Goal: Task Accomplishment & Management: Complete application form

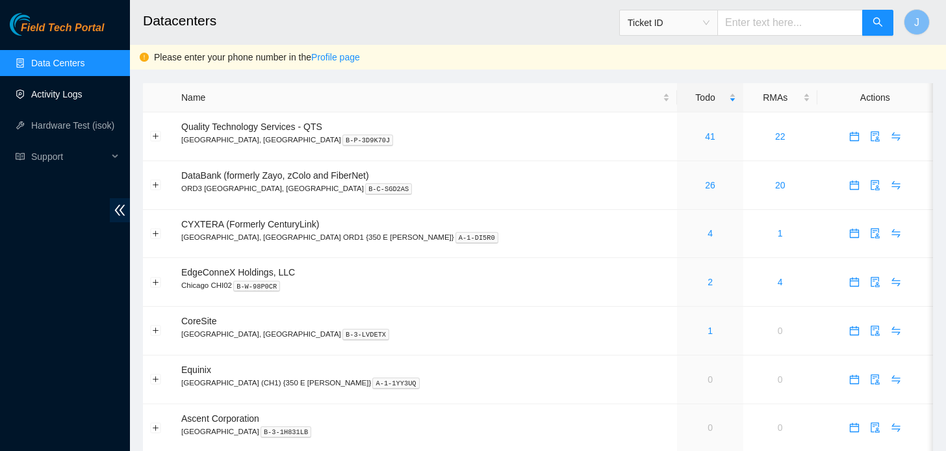
click at [38, 89] on link "Activity Logs" at bounding box center [56, 94] width 51 height 10
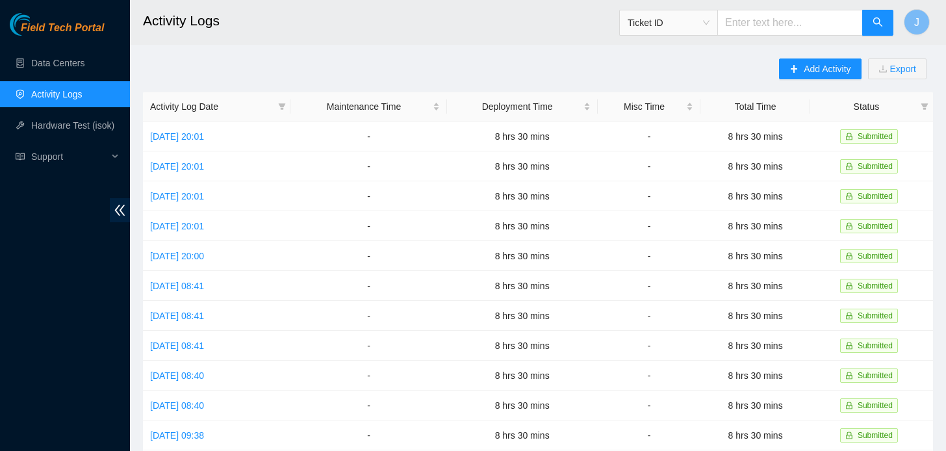
click at [814, 57] on main "Activity Logs Ticket ID J Add Activity Export Activity Log Date Maintenance Tim…" at bounding box center [538, 387] width 816 height 774
click at [811, 69] on span "Add Activity" at bounding box center [827, 69] width 47 height 14
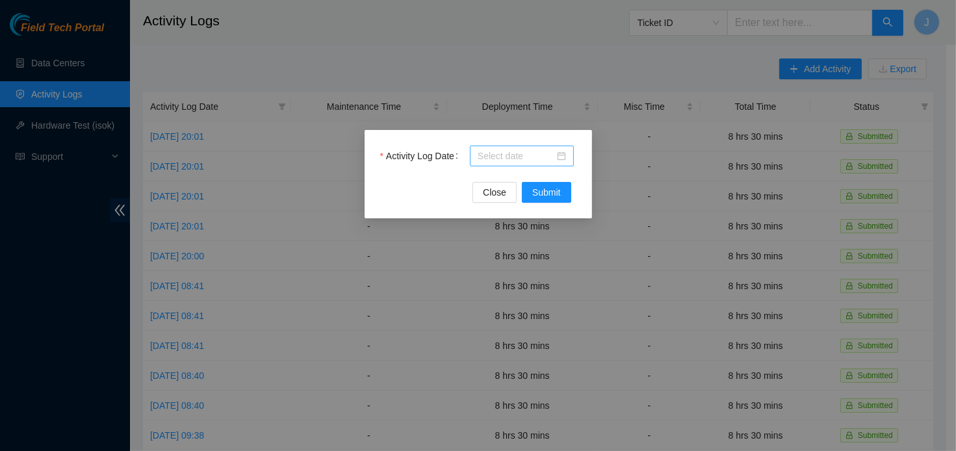
click at [557, 161] on div at bounding box center [522, 156] width 88 height 14
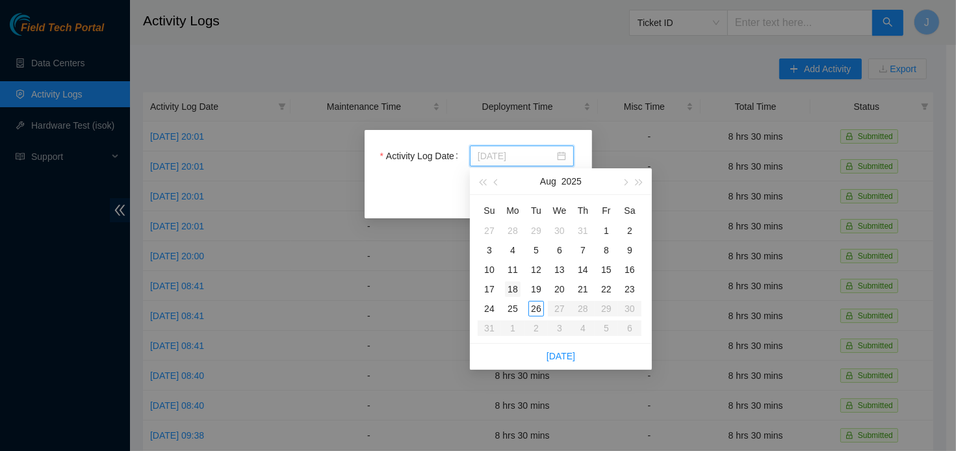
type input "[DATE]"
click at [513, 291] on div "18" at bounding box center [513, 289] width 16 height 16
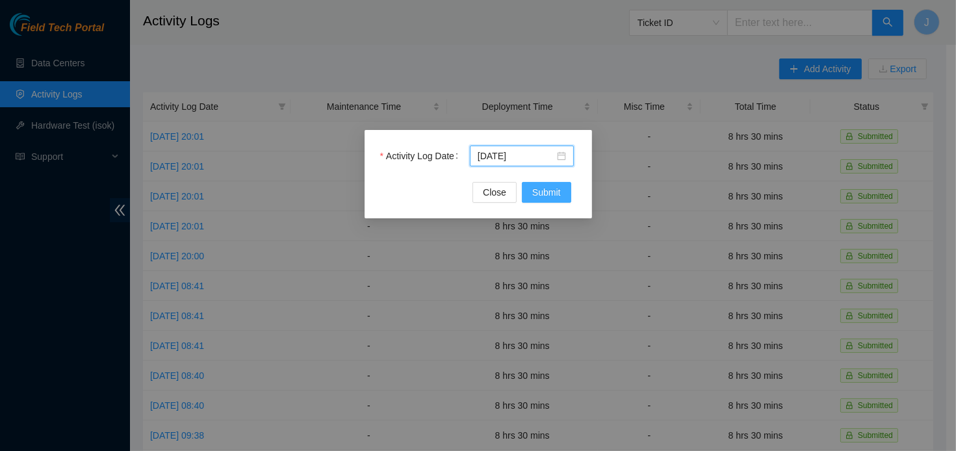
click at [551, 198] on span "Submit" at bounding box center [546, 192] width 29 height 14
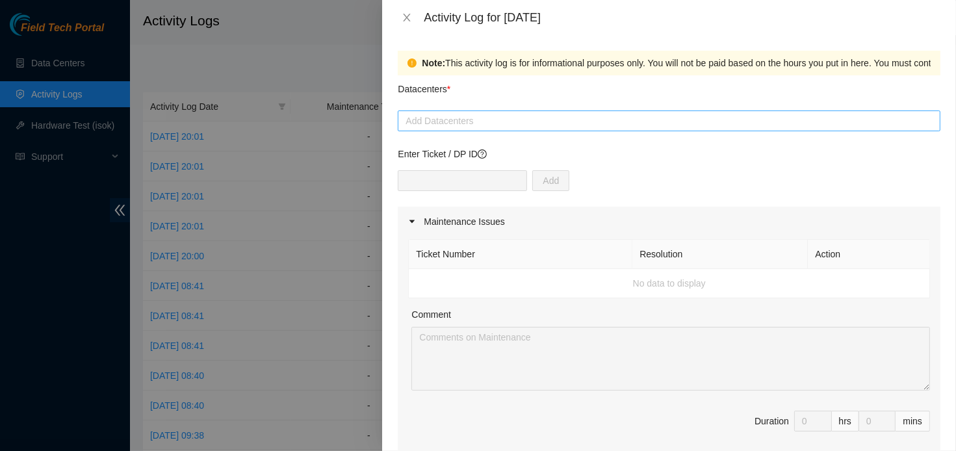
click at [479, 124] on div at bounding box center [669, 121] width 536 height 16
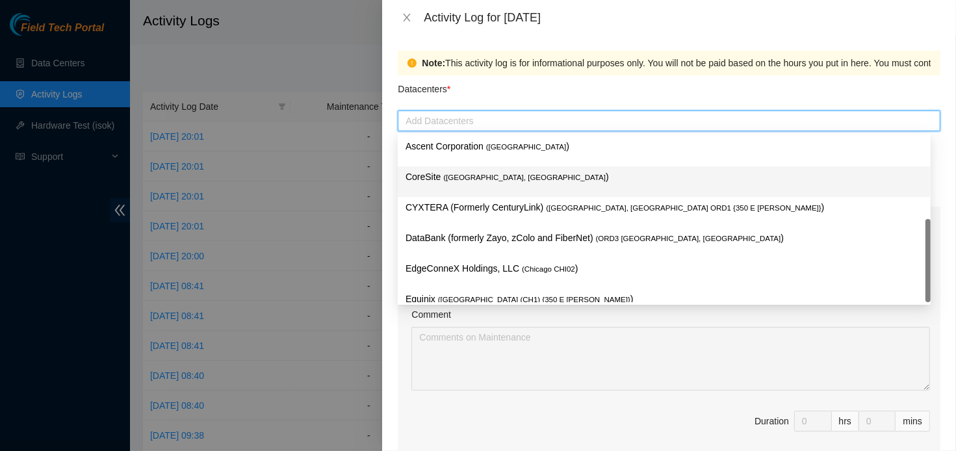
scroll to position [49, 0]
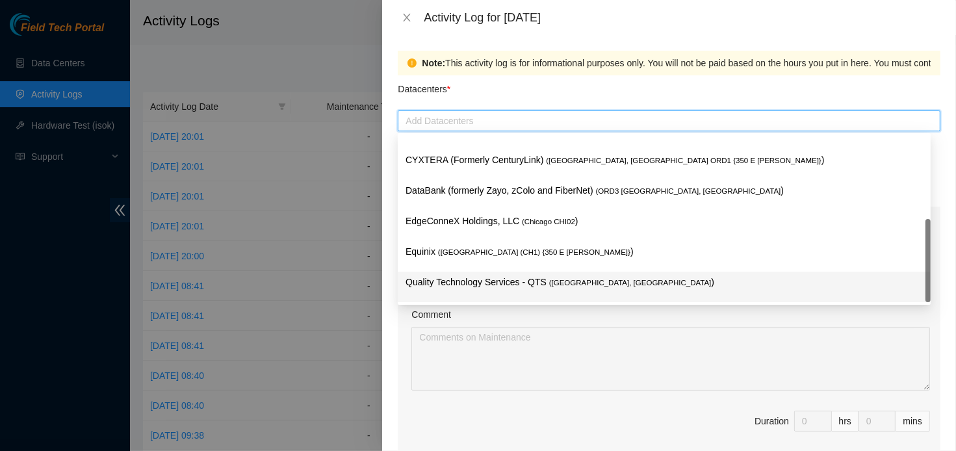
click at [452, 285] on p "Quality Technology Services - QTS ( [GEOGRAPHIC_DATA], [GEOGRAPHIC_DATA] )" at bounding box center [664, 282] width 517 height 15
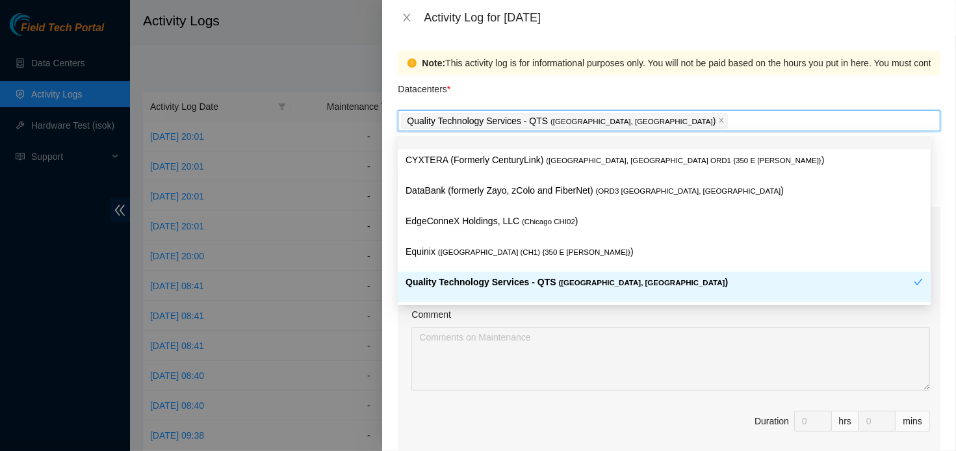
click at [603, 97] on div "Datacenters *" at bounding box center [669, 92] width 543 height 35
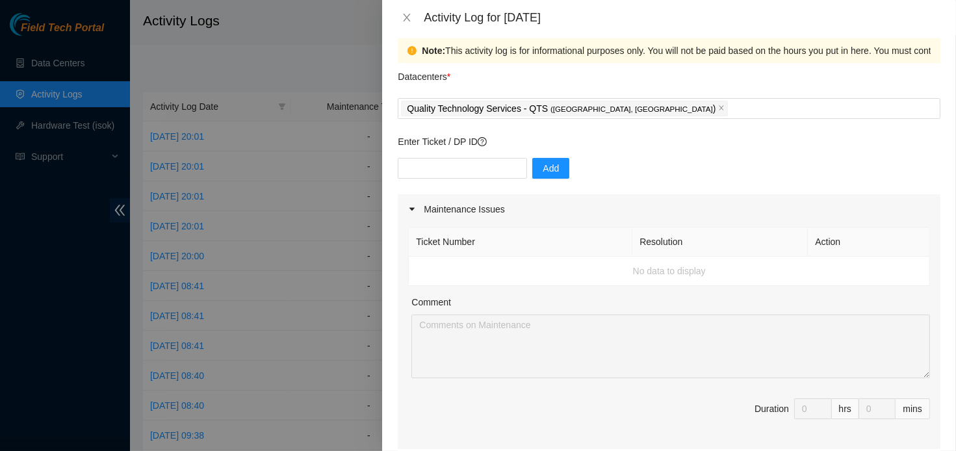
scroll to position [0, 0]
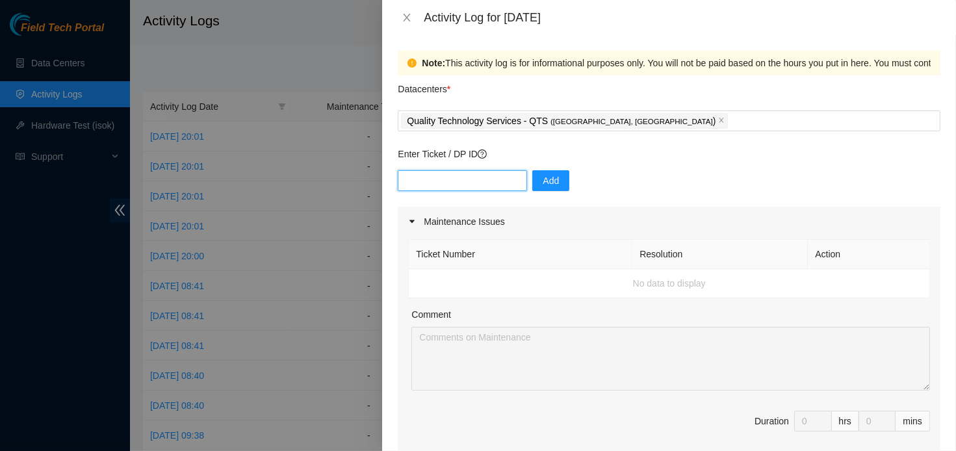
click at [482, 181] on input "text" at bounding box center [462, 180] width 129 height 21
paste input "DP83719 DP83720 DP83721 DP83722 DP83723"
type input "DP83719 DP83720 DP83721 DP83722 DP83723"
click at [556, 188] on button "Add" at bounding box center [550, 180] width 37 height 21
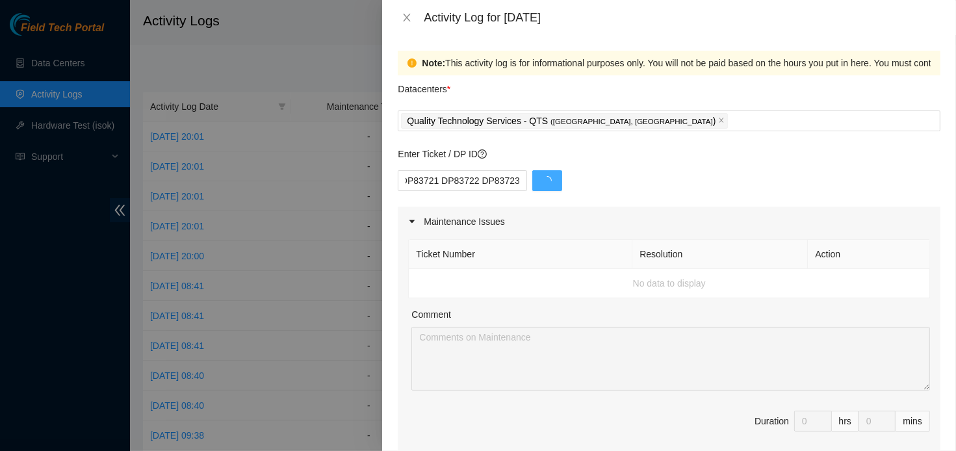
scroll to position [0, 0]
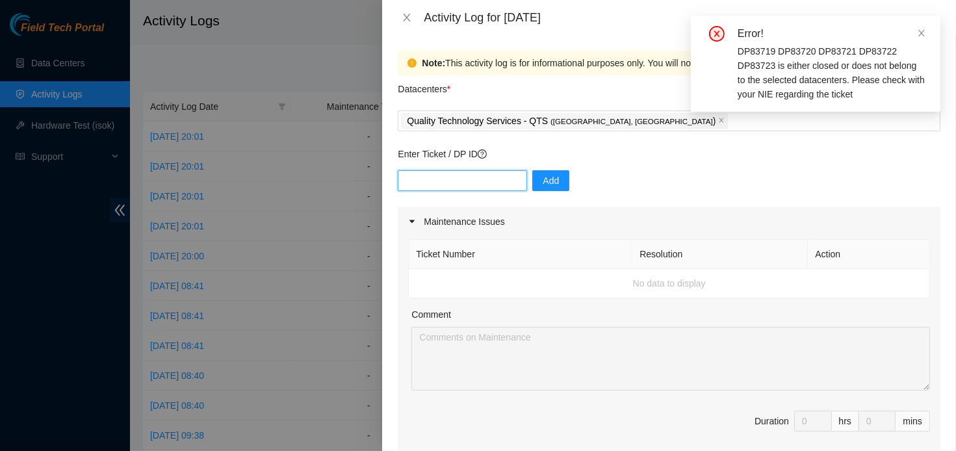
click at [447, 178] on input "text" at bounding box center [462, 180] width 129 height 21
paste input "DP83719 DP83720 DP83721 DP83722 DP83723"
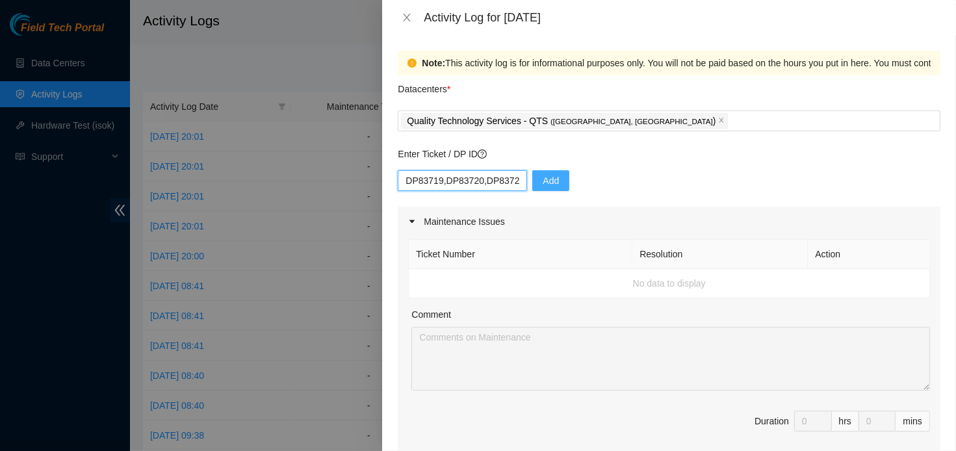
type input "DP83719,DP83720,DP83721,DP83722,DP83723"
click at [555, 187] on button "Add" at bounding box center [550, 180] width 37 height 21
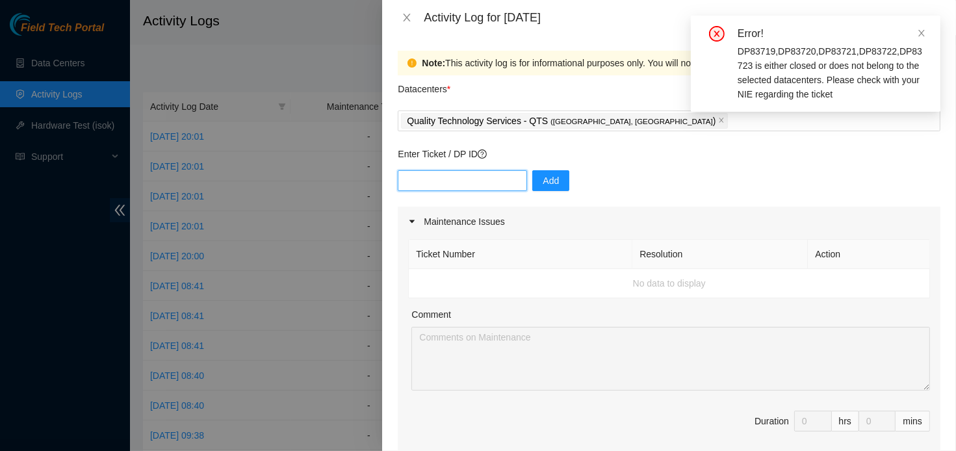
click at [493, 179] on input "text" at bounding box center [462, 180] width 129 height 21
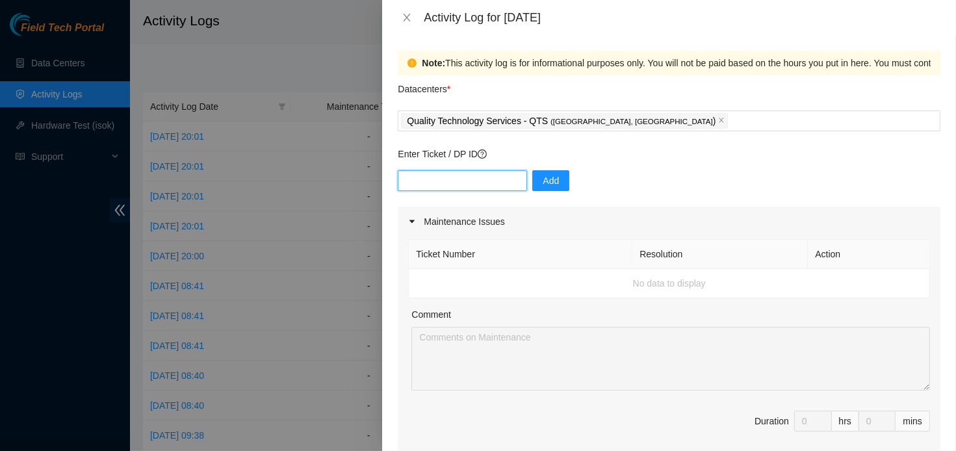
paste input "DP83719 DP83720 DP83721 DP83722 DP83723"
type input "DP83719"
click at [548, 181] on span "Add" at bounding box center [551, 181] width 16 height 14
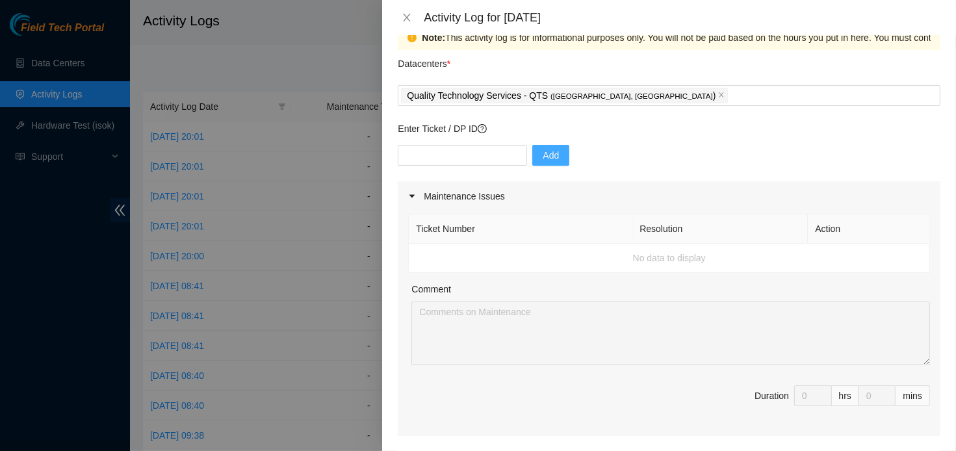
scroll to position [21, 0]
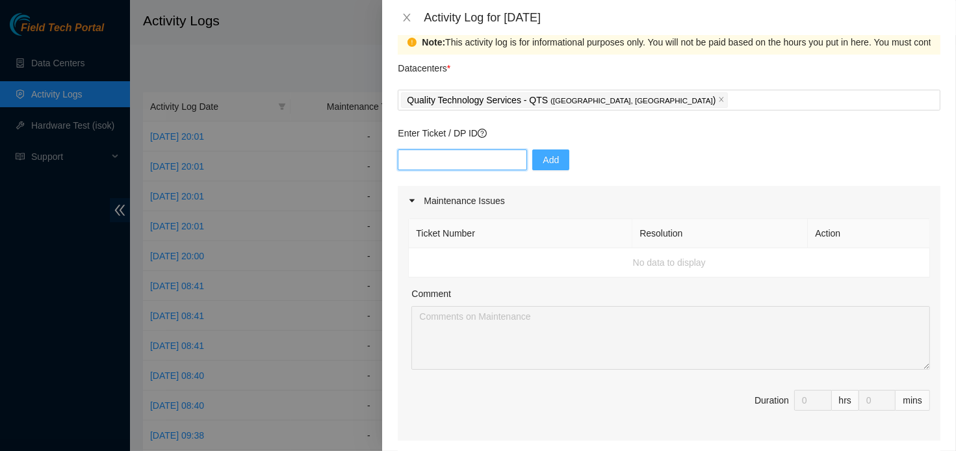
click at [469, 157] on input "text" at bounding box center [462, 159] width 129 height 21
paste input "DP83719 DP83720 DP83721 DP83722 DP83723"
drag, startPoint x: 473, startPoint y: 165, endPoint x: 309, endPoint y: 161, distance: 163.9
click at [309, 161] on div "Activity Log for [DATE] Note: This activity log is for informational purposes o…" at bounding box center [478, 225] width 956 height 451
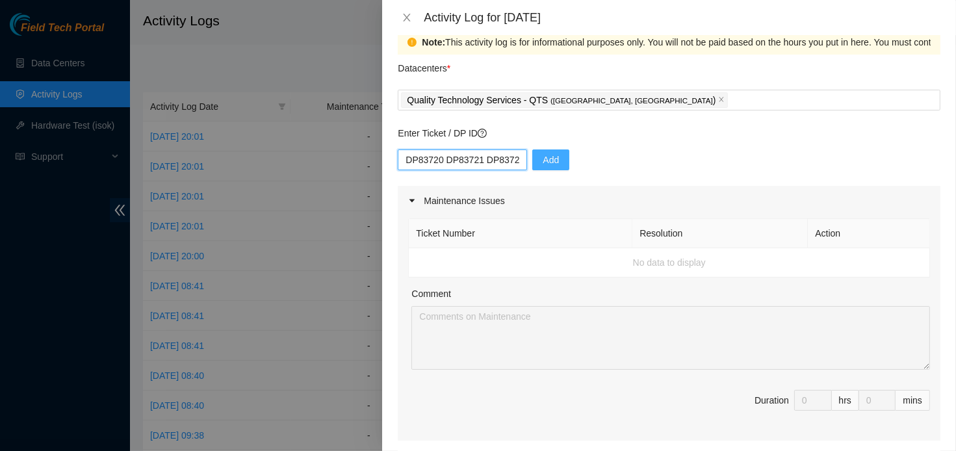
scroll to position [0, 48]
drag, startPoint x: 446, startPoint y: 161, endPoint x: 556, endPoint y: 187, distance: 113.0
type input "DP83720"
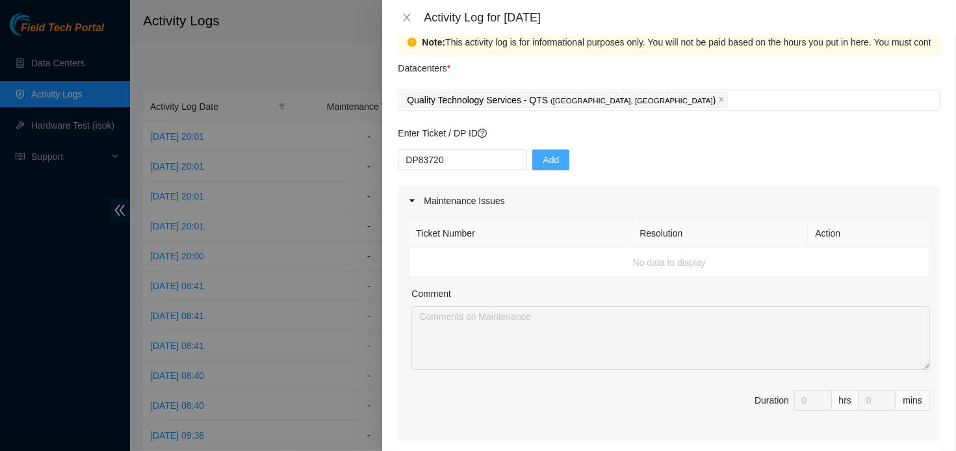
click at [545, 160] on span "Add" at bounding box center [551, 160] width 16 height 14
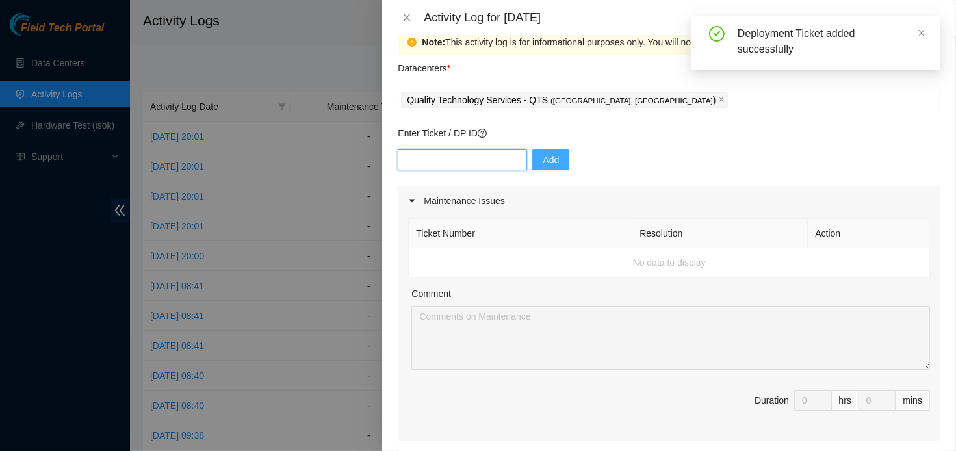
click at [469, 159] on input "text" at bounding box center [462, 159] width 129 height 21
paste input "DP83721 DP83722 DP83723"
drag, startPoint x: 434, startPoint y: 160, endPoint x: 535, endPoint y: 173, distance: 101.6
click at [535, 173] on div "DP83721 DP83722 DP83723 Add" at bounding box center [669, 167] width 543 height 36
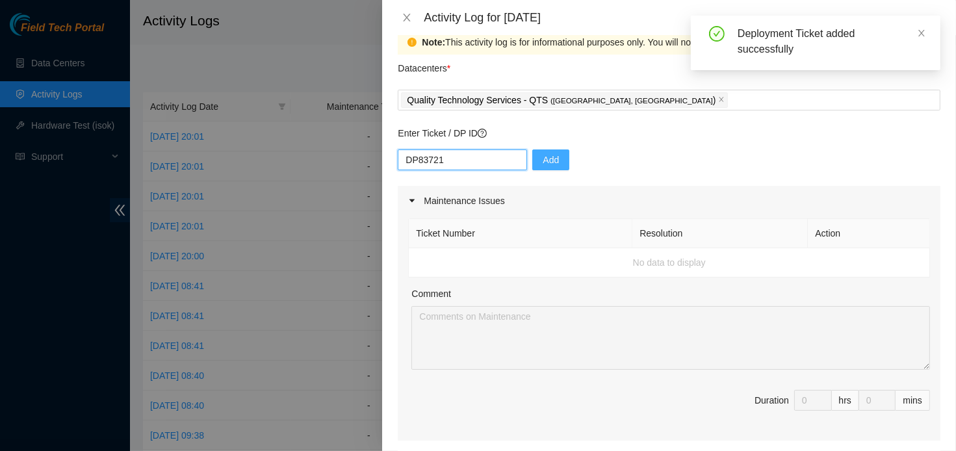
scroll to position [0, 0]
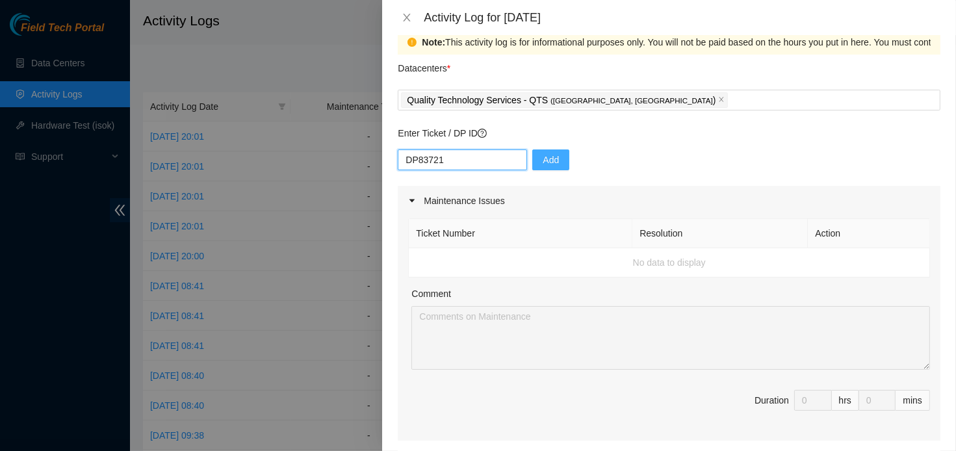
type input "DP83721"
click at [544, 151] on button "Add" at bounding box center [550, 159] width 37 height 21
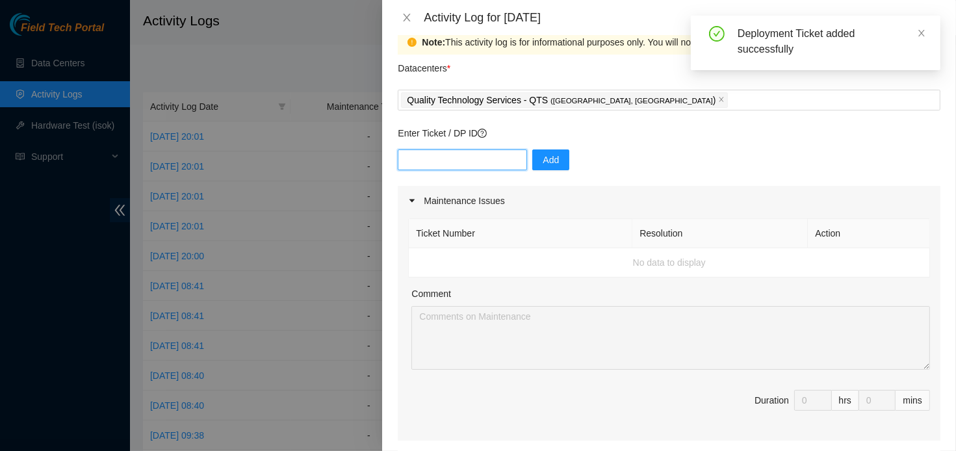
click at [470, 165] on input "text" at bounding box center [462, 159] width 129 height 21
paste input "DP83722 DP83723"
click at [447, 161] on input "DP83722 DP83723" at bounding box center [462, 159] width 129 height 21
drag, startPoint x: 445, startPoint y: 159, endPoint x: 517, endPoint y: 169, distance: 73.5
click at [517, 169] on div "DP83722 DP83723 Add" at bounding box center [669, 167] width 543 height 36
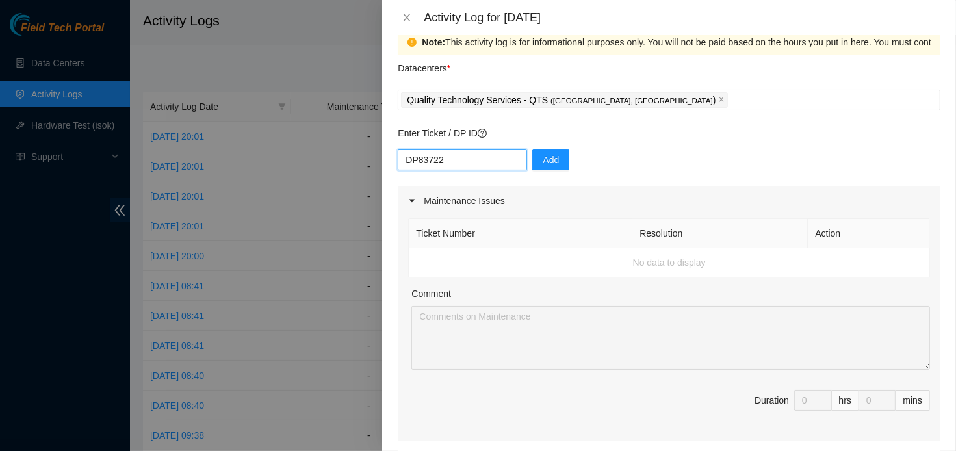
type input "DP83722"
click at [538, 148] on div "Enter Ticket / DP ID DP83722 Add" at bounding box center [669, 156] width 543 height 60
click at [540, 152] on button "Add" at bounding box center [550, 159] width 37 height 21
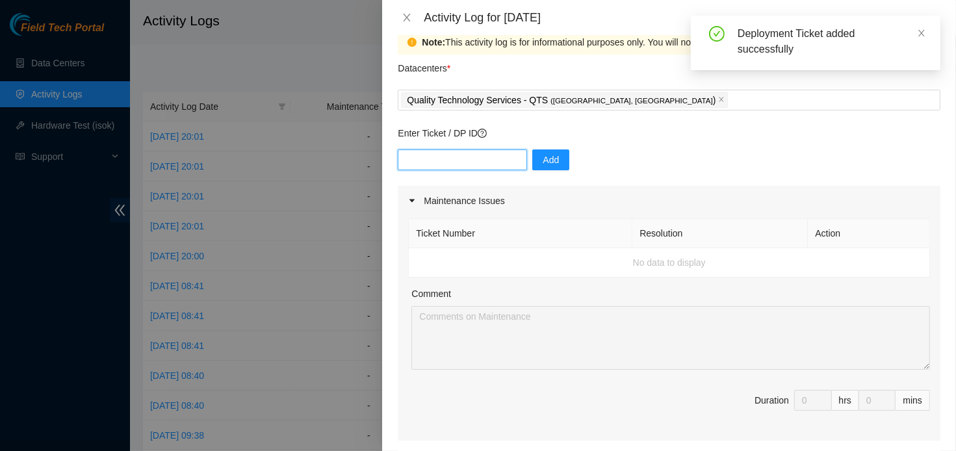
click at [476, 164] on input "text" at bounding box center [462, 159] width 129 height 21
paste input "DP83723"
type input "DP83723"
click at [550, 162] on button "Add" at bounding box center [550, 159] width 37 height 21
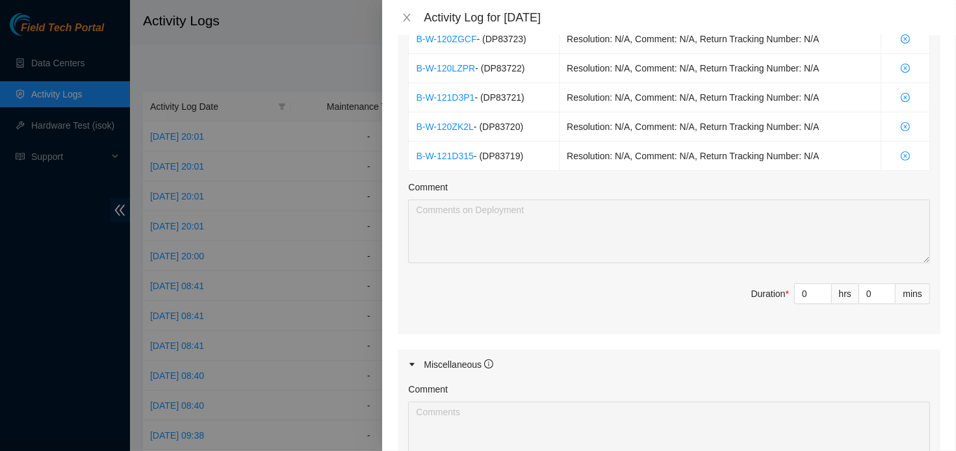
scroll to position [519, 0]
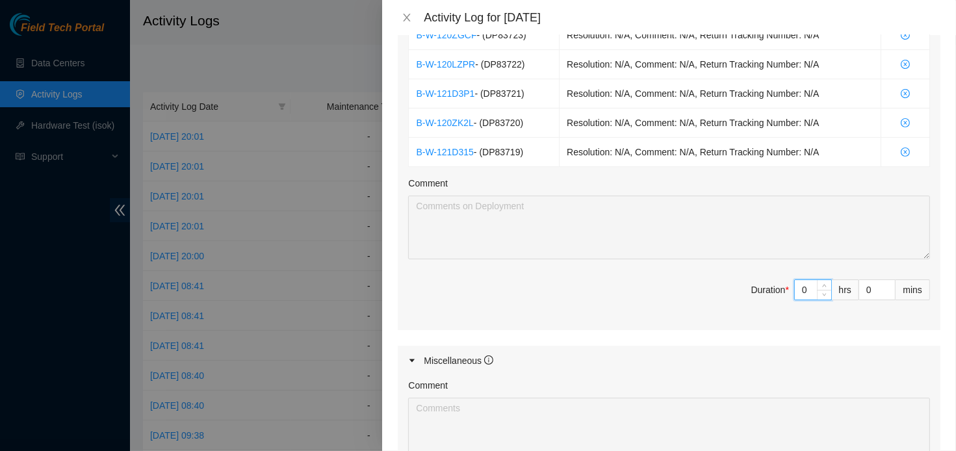
drag, startPoint x: 799, startPoint y: 287, endPoint x: 759, endPoint y: 291, distance: 40.6
click at [759, 291] on span "Duration * 0 hrs 0 mins" at bounding box center [669, 297] width 522 height 36
type input "8"
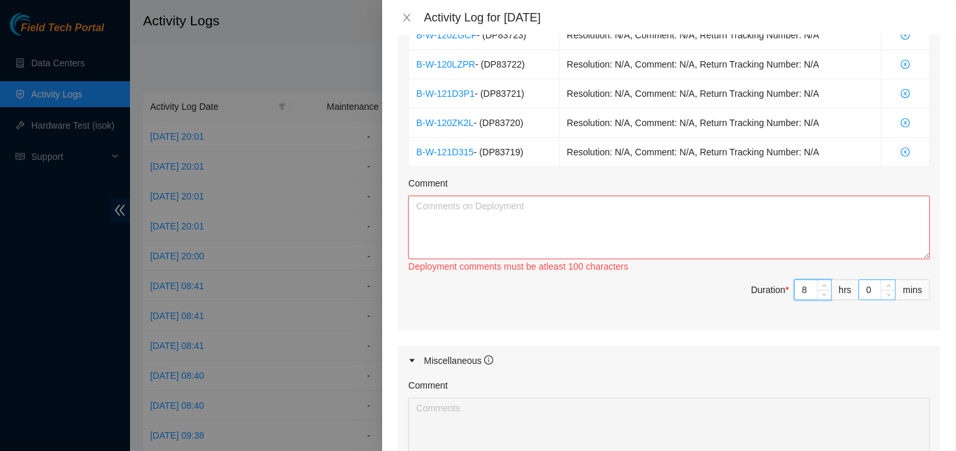
type input "8"
drag, startPoint x: 859, startPoint y: 280, endPoint x: 838, endPoint y: 287, distance: 22.0
click at [838, 287] on span "Duration * 8 hrs 0 mins" at bounding box center [669, 297] width 522 height 36
type input "3"
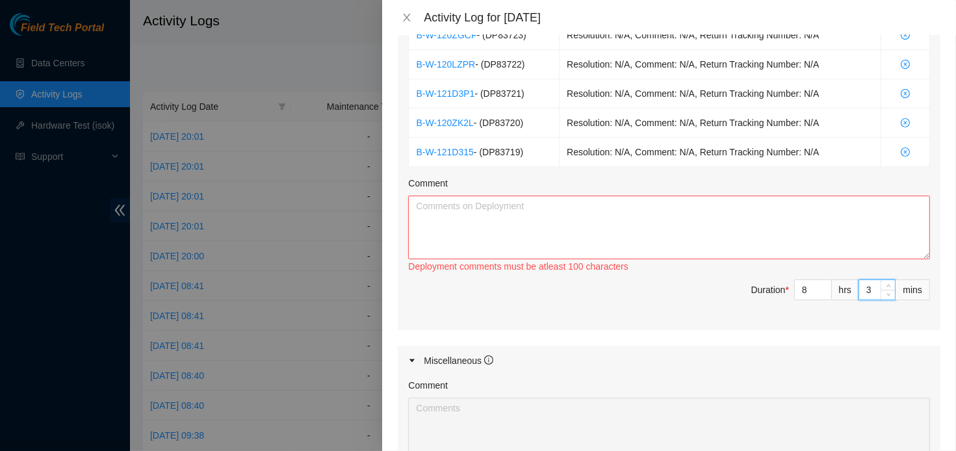
type input "30"
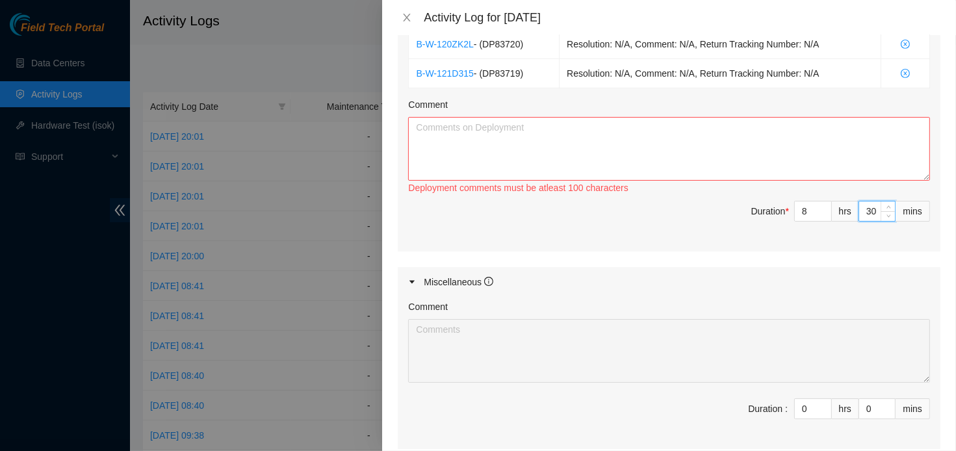
scroll to position [598, 0]
type input "30"
click at [597, 151] on textarea "Comment" at bounding box center [669, 148] width 522 height 64
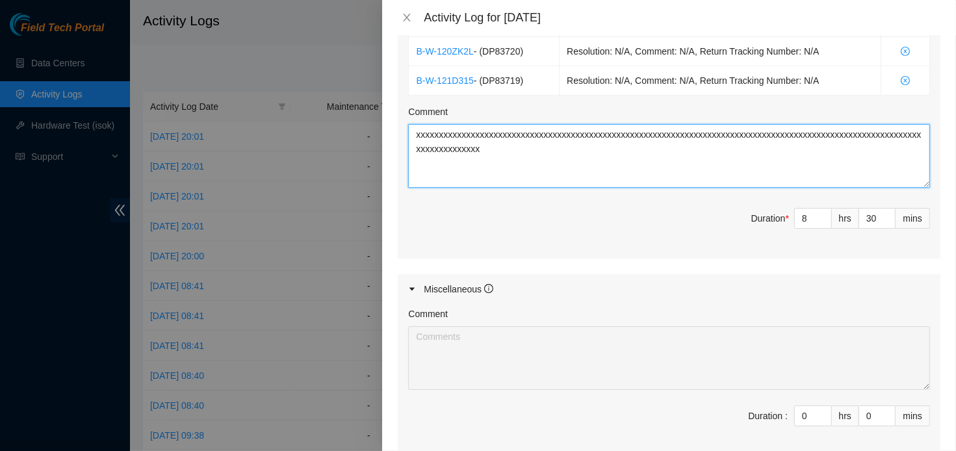
scroll to position [733, 0]
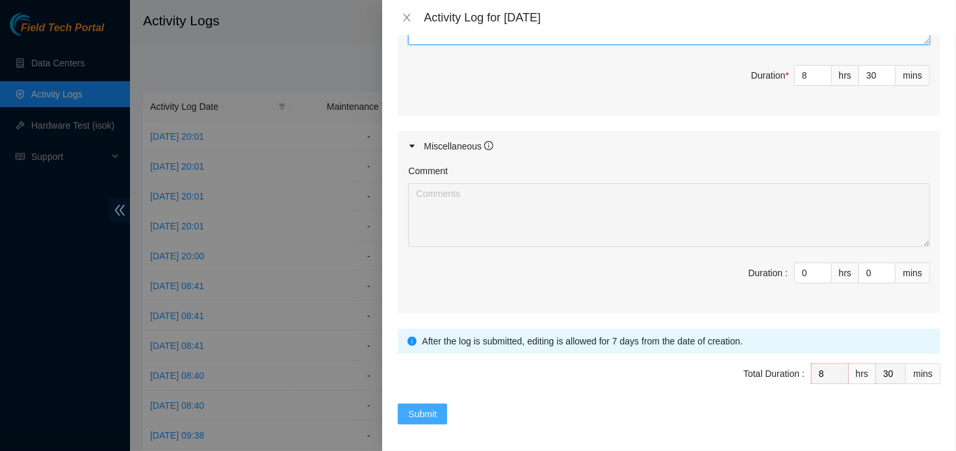
type textarea "xxxxxxxxxxxxxxxxxxxxxxxxxxxxxxxxxxxxxxxxxxxxxxxxxxxxxxxxxxxxxxxxxxxxxxxxxxxxxxx…"
click at [432, 410] on span "Submit" at bounding box center [422, 414] width 29 height 14
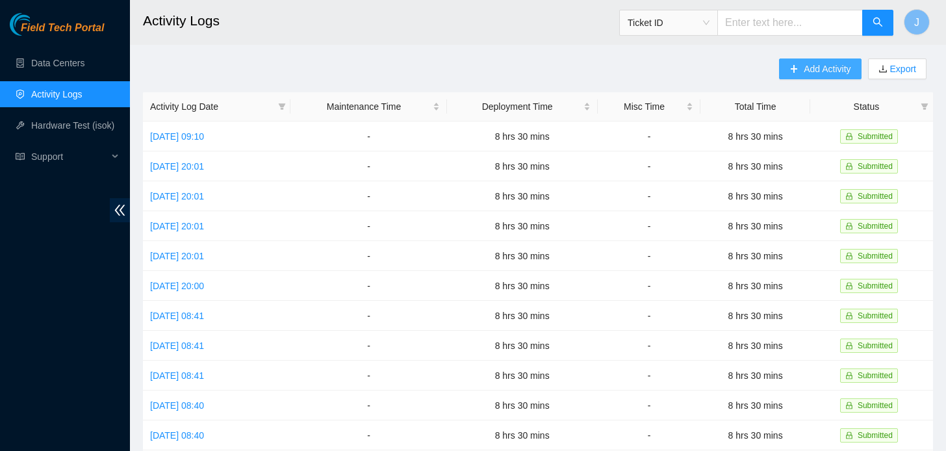
click at [812, 76] on button "Add Activity" at bounding box center [820, 68] width 82 height 21
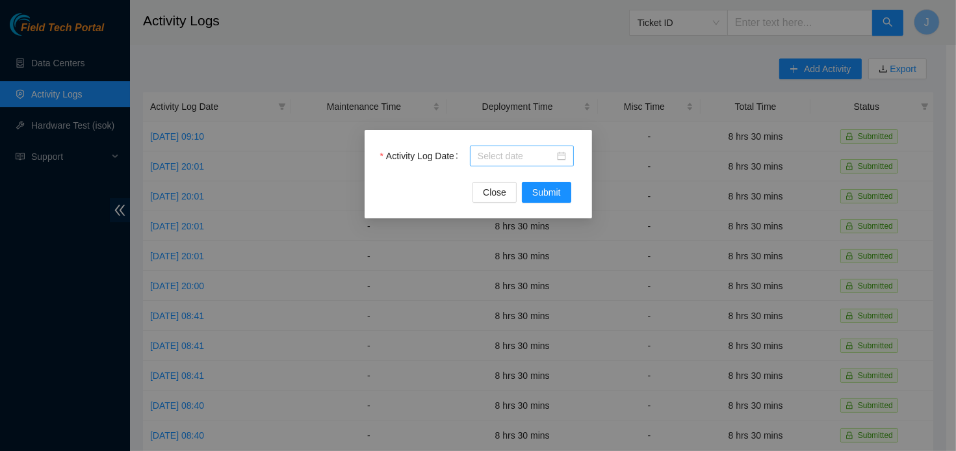
click at [556, 157] on div at bounding box center [522, 156] width 88 height 14
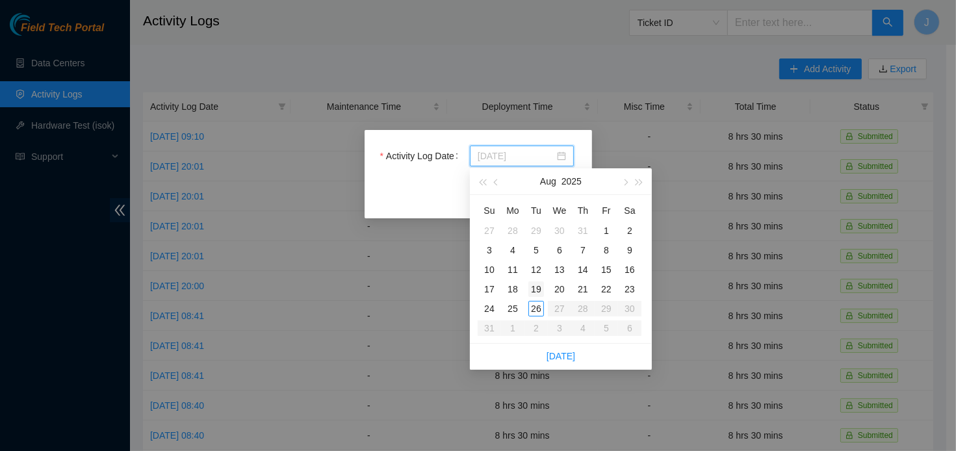
type input "[DATE]"
click at [539, 283] on div "19" at bounding box center [536, 289] width 16 height 16
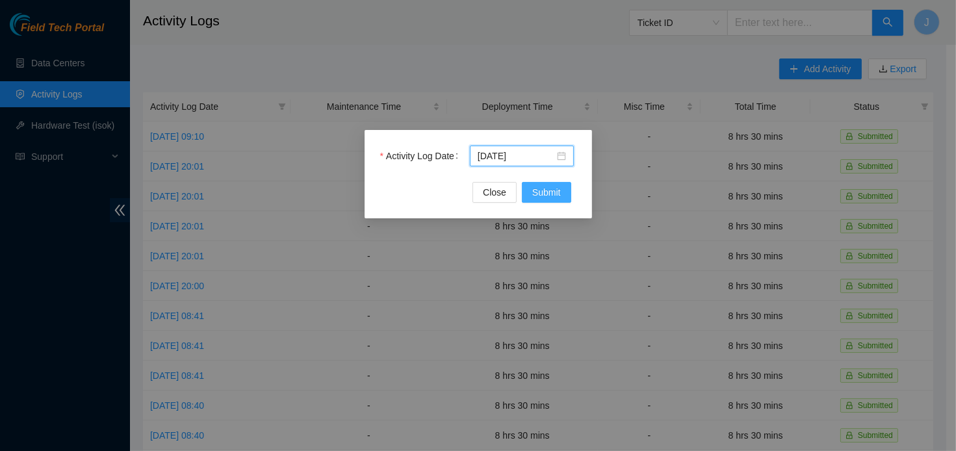
click at [554, 202] on button "Submit" at bounding box center [546, 192] width 49 height 21
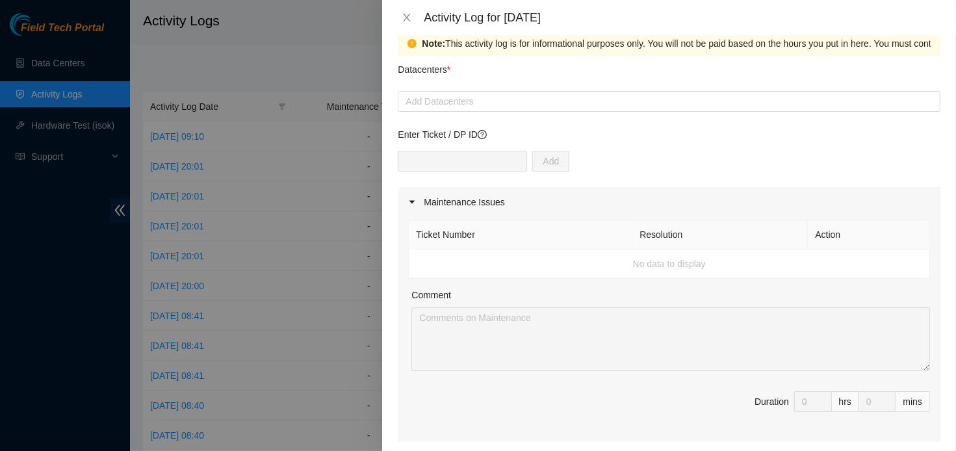
scroll to position [0, 0]
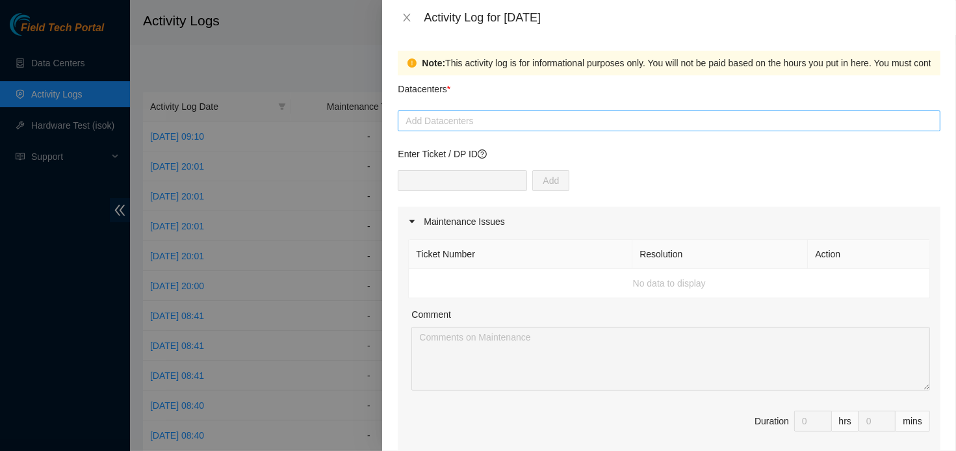
click at [478, 114] on div at bounding box center [669, 121] width 536 height 16
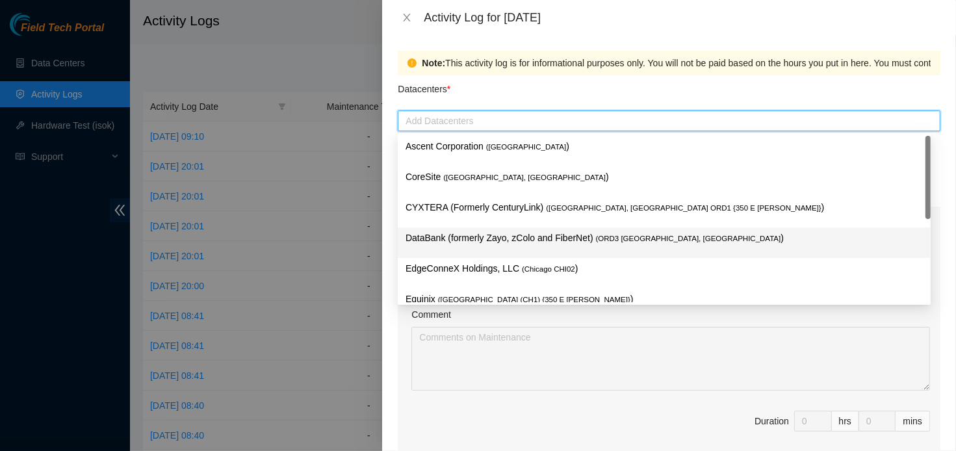
scroll to position [49, 0]
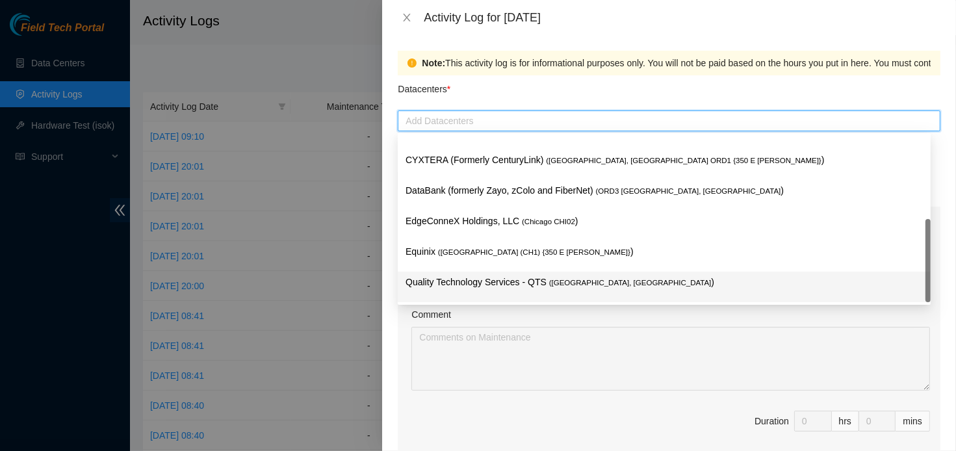
click at [453, 283] on p "Quality Technology Services - QTS ( [GEOGRAPHIC_DATA], [GEOGRAPHIC_DATA] )" at bounding box center [664, 282] width 517 height 15
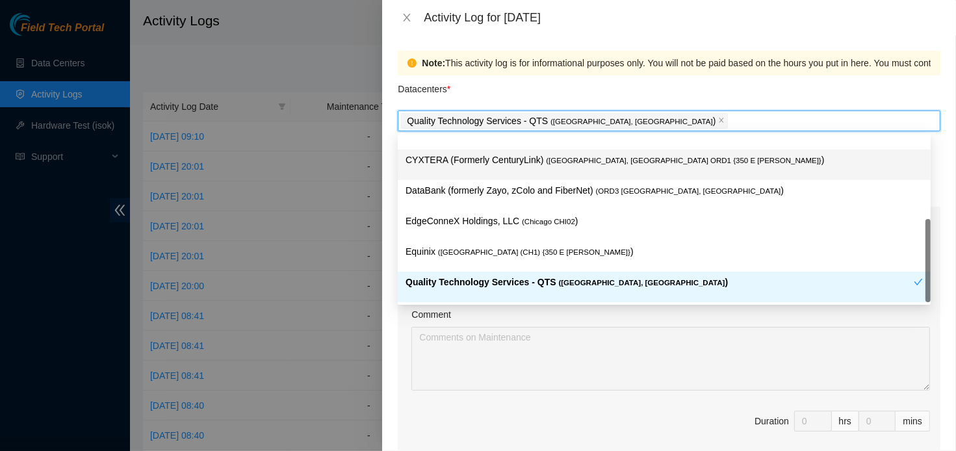
click at [383, 155] on div "Note: This activity log is for informational purposes only. You will not be pai…" at bounding box center [669, 243] width 574 height 416
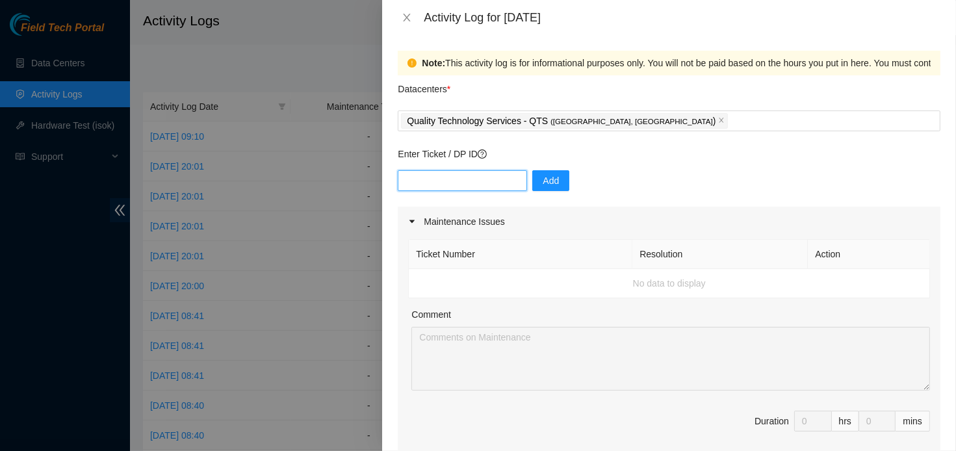
click at [447, 187] on input "text" at bounding box center [462, 180] width 129 height 21
paste input "DP83723"
type input "DP83723"
click at [543, 184] on span "Add" at bounding box center [551, 181] width 16 height 14
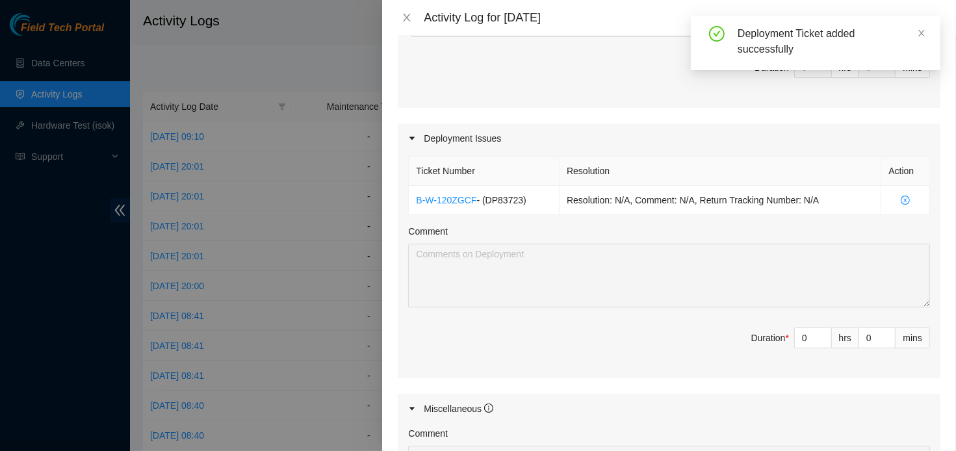
scroll to position [356, 0]
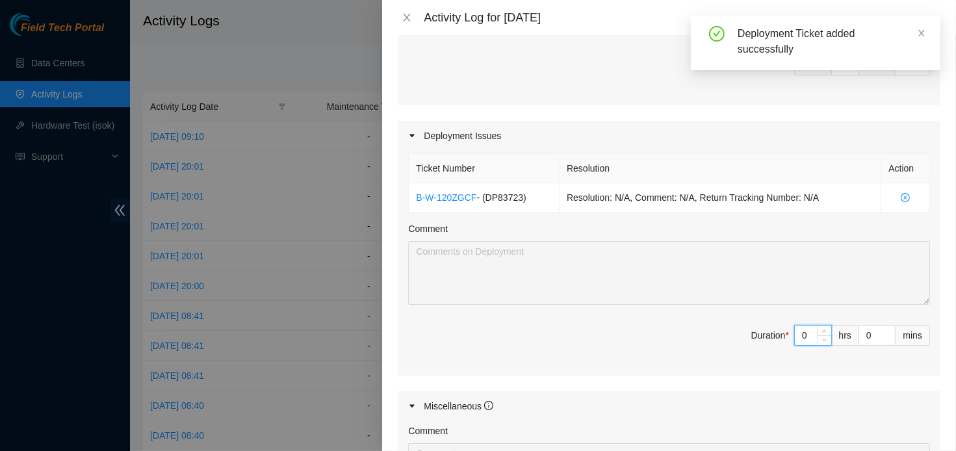
click at [801, 335] on input "0" at bounding box center [813, 335] width 36 height 19
type input "8"
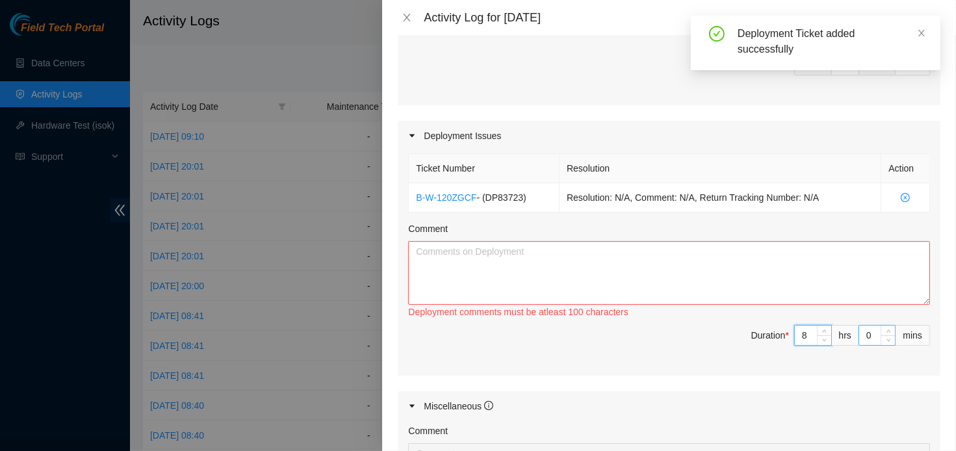
type input "8"
click at [859, 332] on input "0" at bounding box center [877, 335] width 36 height 19
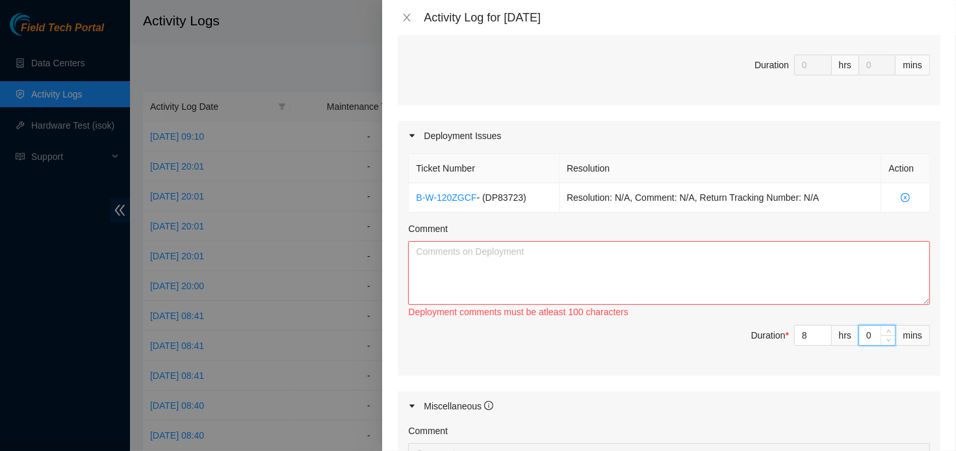
type input "30"
click at [766, 271] on textarea "Comment" at bounding box center [669, 273] width 522 height 64
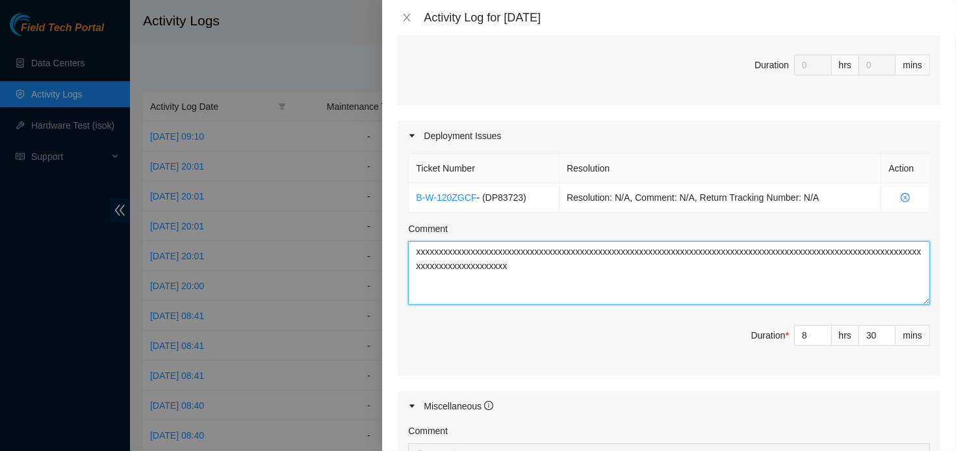
scroll to position [616, 0]
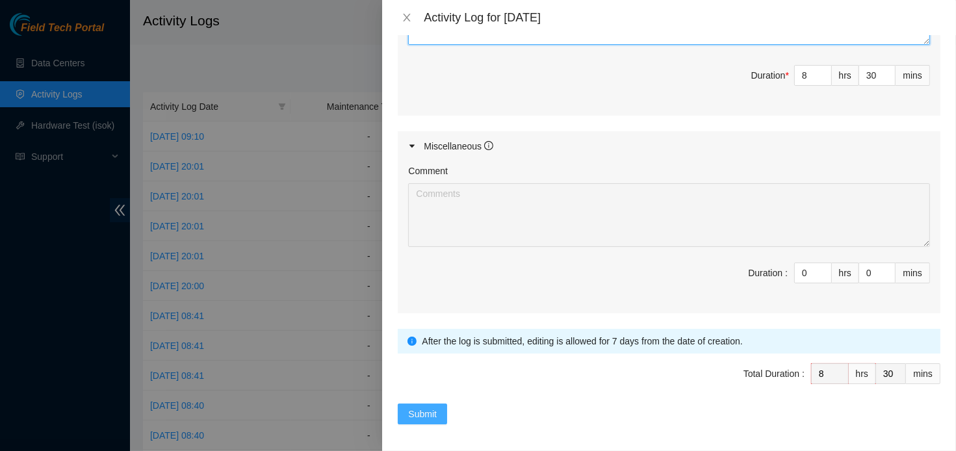
type textarea "xxxxxxxxxxxxxxxxxxxxxxxxxxxxxxxxxxxxxxxxxxxxxxxxxxxxxxxxxxxxxxxxxxxxxxxxxxxxxxx…"
click at [418, 410] on span "Submit" at bounding box center [422, 414] width 29 height 14
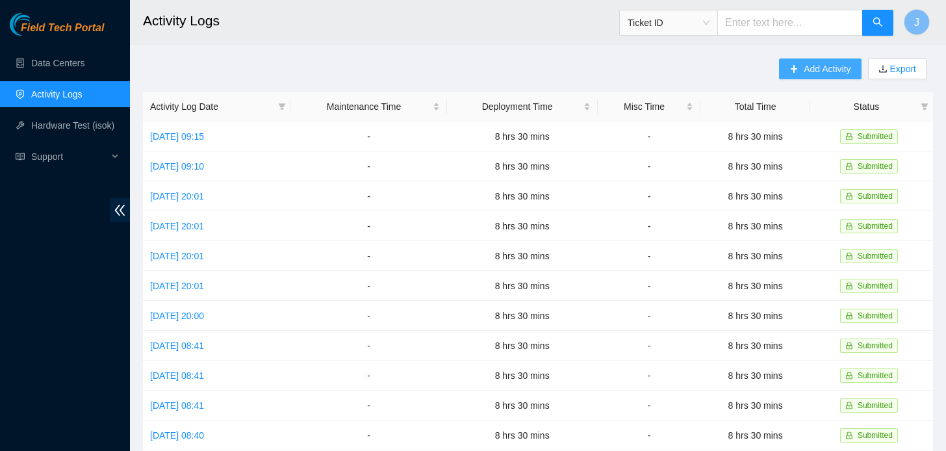
click at [792, 61] on button "Add Activity" at bounding box center [820, 68] width 82 height 21
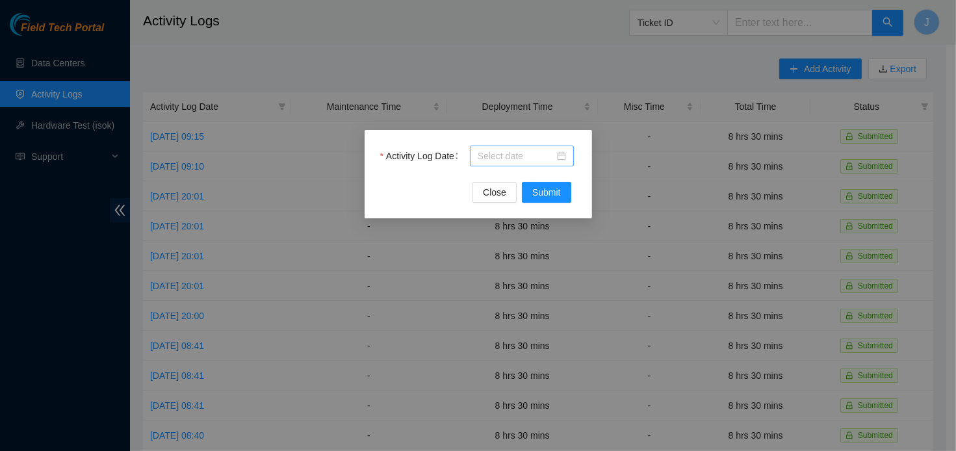
click at [478, 161] on input "Activity Log Date" at bounding box center [516, 156] width 77 height 14
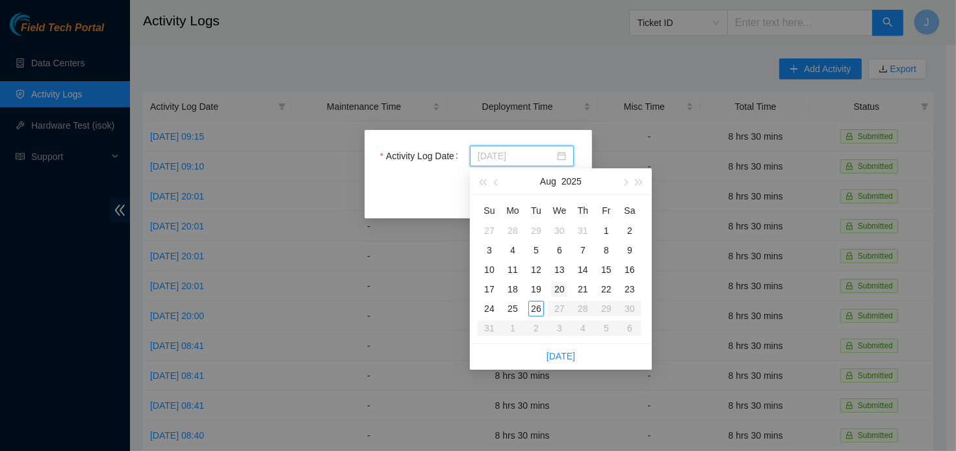
type input "[DATE]"
click at [561, 285] on div "20" at bounding box center [560, 289] width 16 height 16
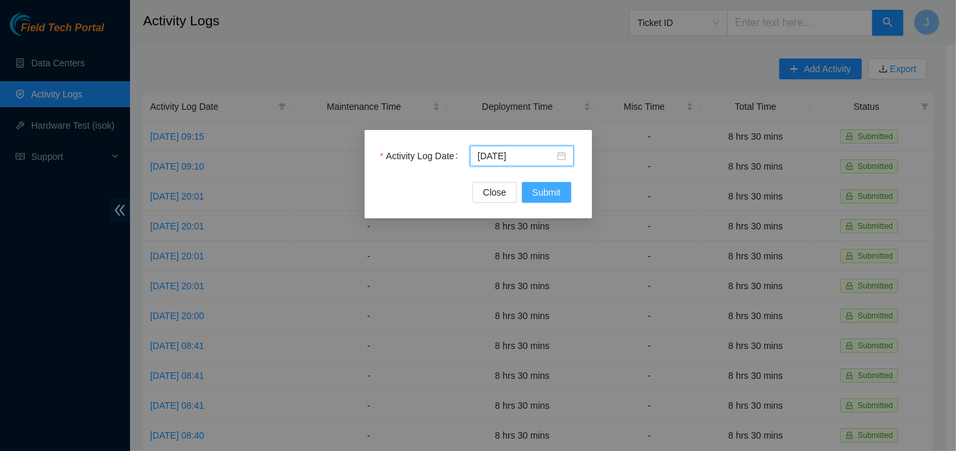
click at [549, 197] on span "Submit" at bounding box center [546, 192] width 29 height 14
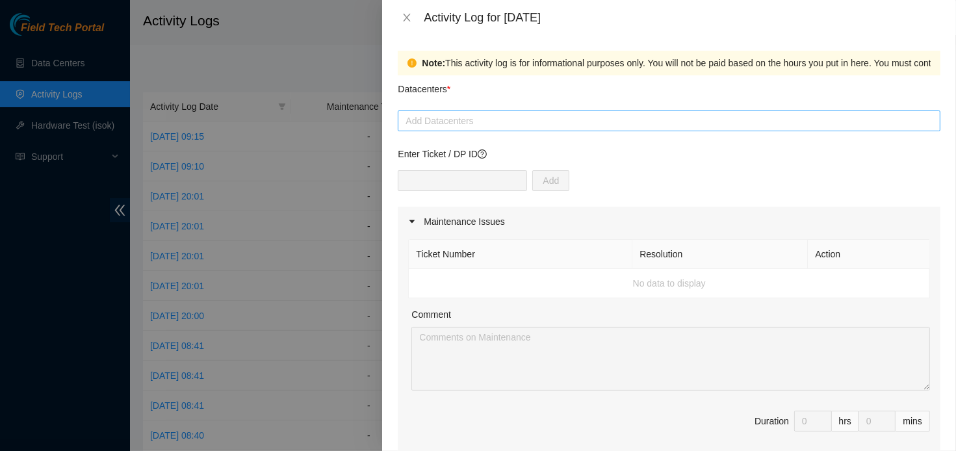
click at [497, 121] on div at bounding box center [669, 121] width 536 height 16
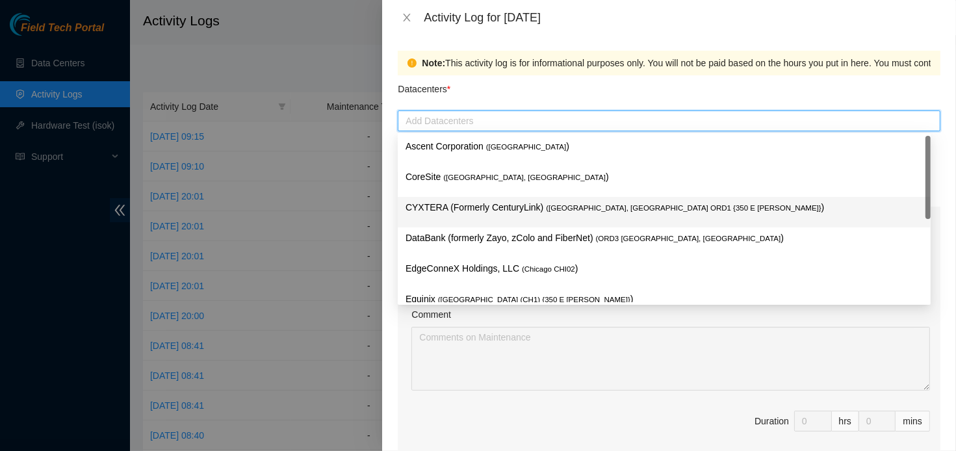
type input "q"
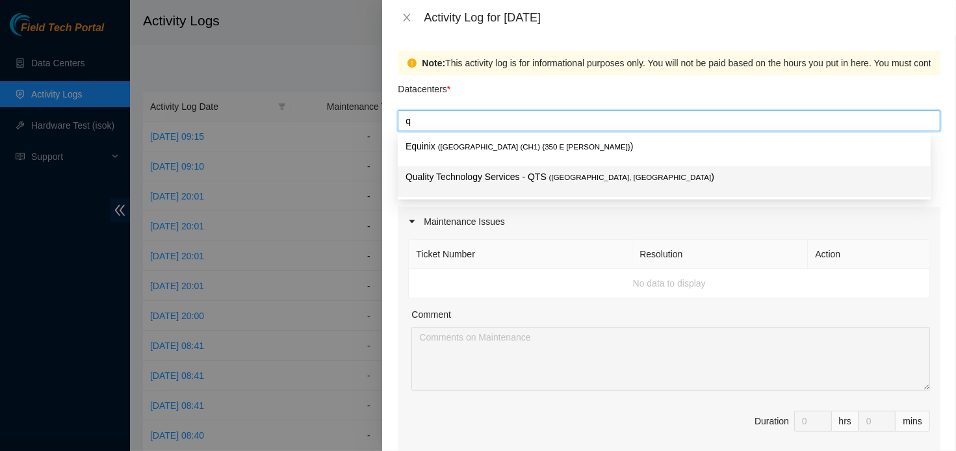
click at [499, 184] on p "Quality Technology Services - QTS ( [GEOGRAPHIC_DATA], [GEOGRAPHIC_DATA] )" at bounding box center [664, 177] width 517 height 15
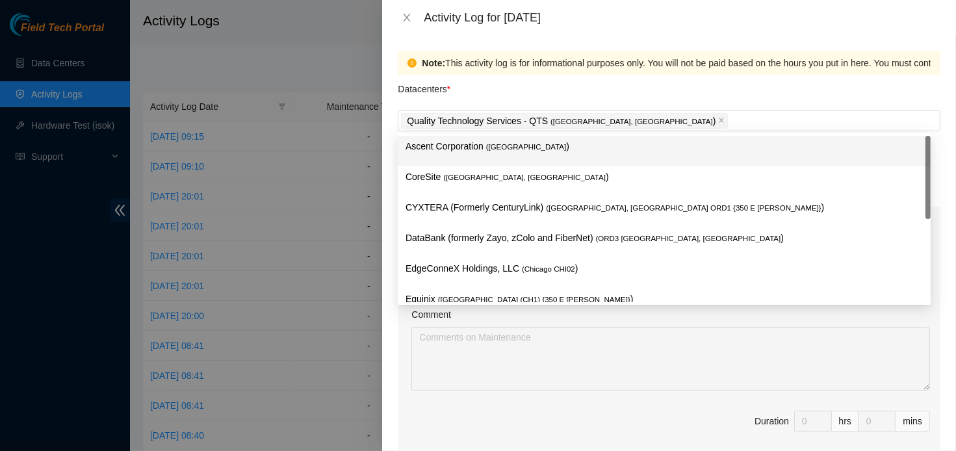
click at [494, 94] on div "Datacenters *" at bounding box center [669, 92] width 543 height 35
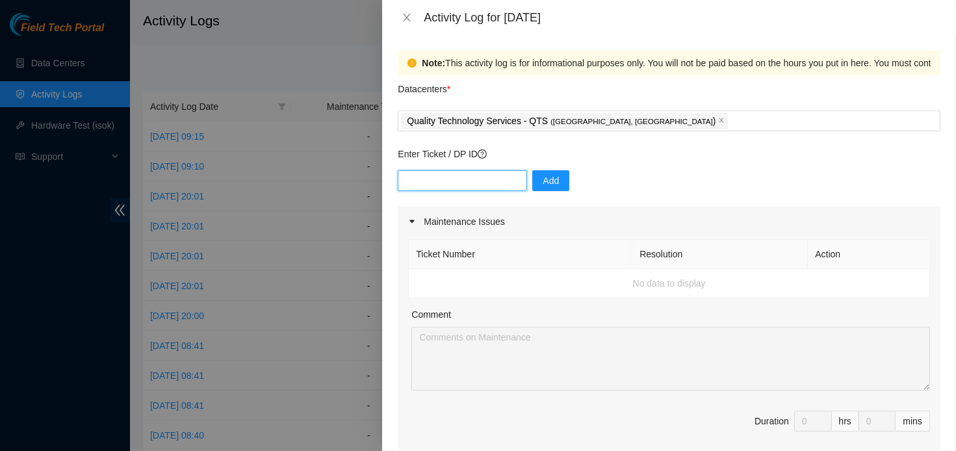
click at [494, 181] on input "text" at bounding box center [462, 180] width 129 height 21
paste input "DP83723"
type input "DP83723"
click at [543, 185] on span "Add" at bounding box center [551, 181] width 16 height 14
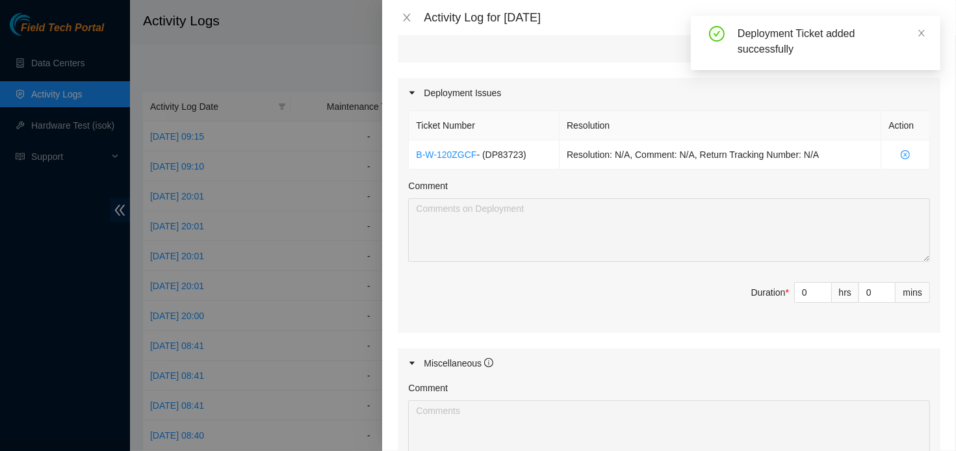
scroll to position [403, 0]
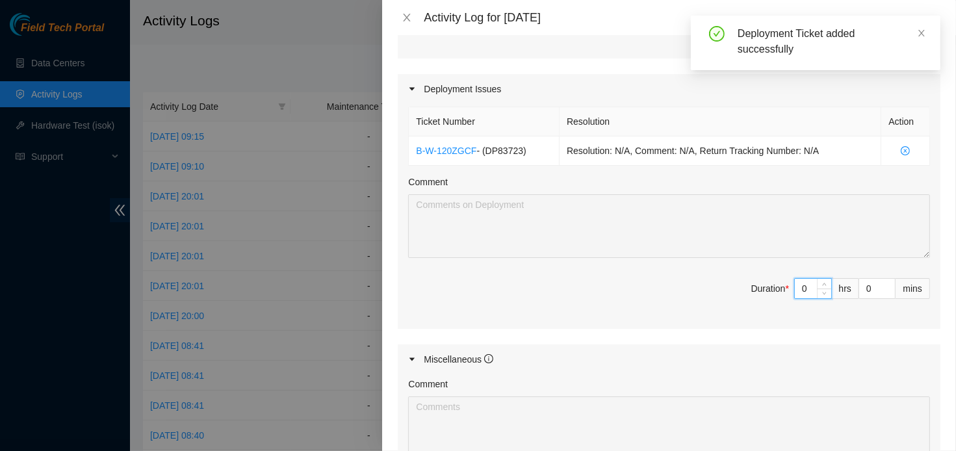
click at [796, 285] on input "0" at bounding box center [813, 288] width 36 height 19
type input "8"
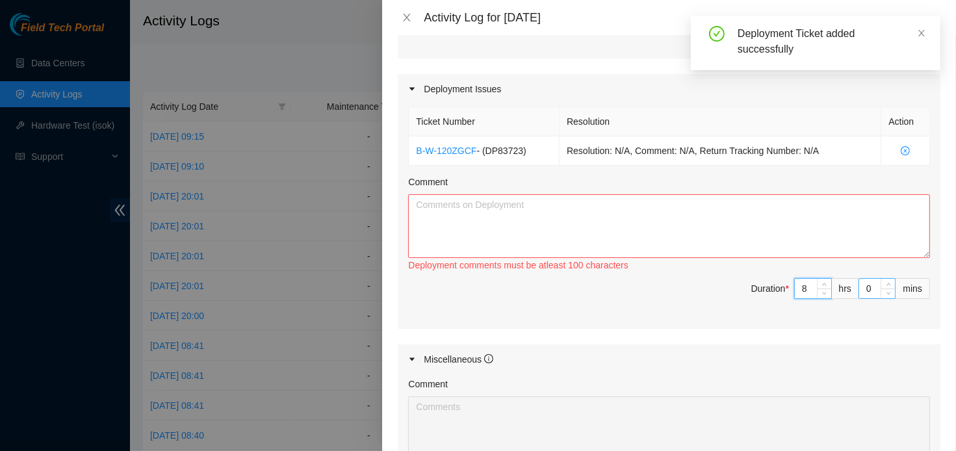
type input "8"
click at [859, 288] on input "0" at bounding box center [877, 288] width 36 height 19
type input "30"
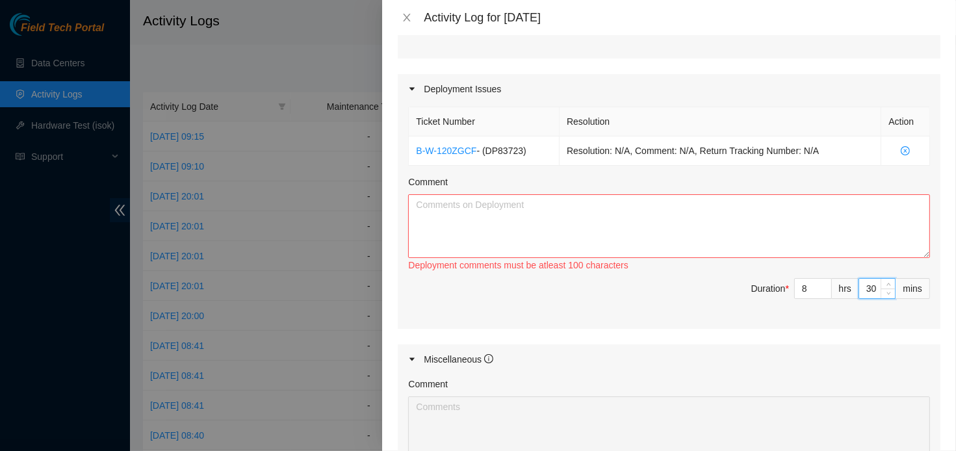
type input "30"
click at [670, 213] on textarea "Comment" at bounding box center [669, 226] width 522 height 64
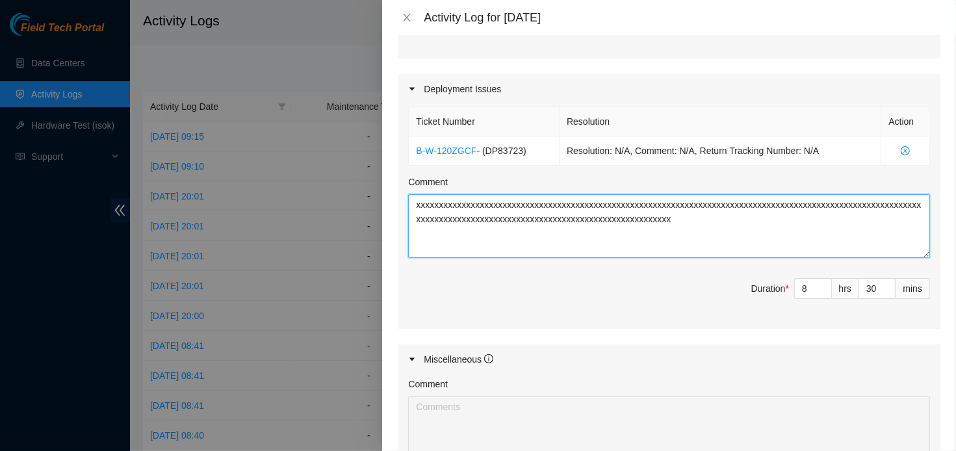
type textarea "xxxxxxxxxxxxxxxxxxxxxxxxxxxxxxxxxxxxxxxxxxxxxxxxxxxxxxxxxxxxxxxxxxxxxxxxxxxxxxx…"
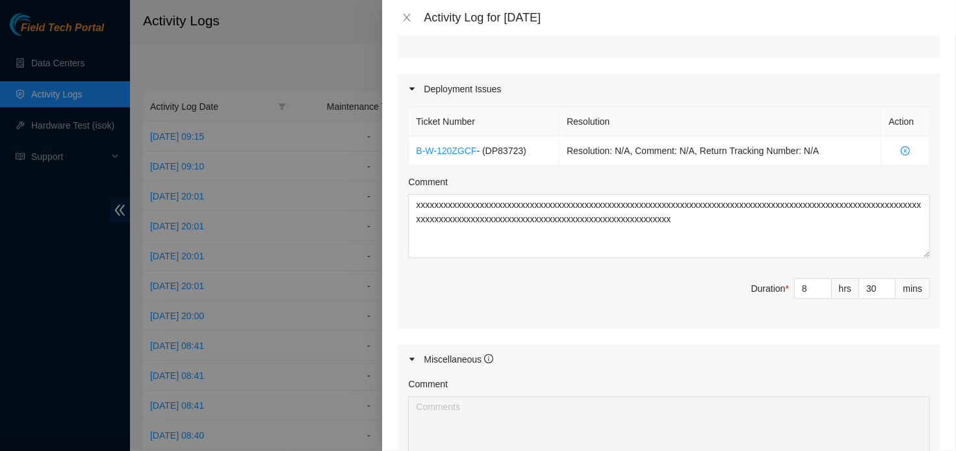
click at [642, 299] on span "Duration * 8 hrs 30 mins" at bounding box center [669, 296] width 522 height 36
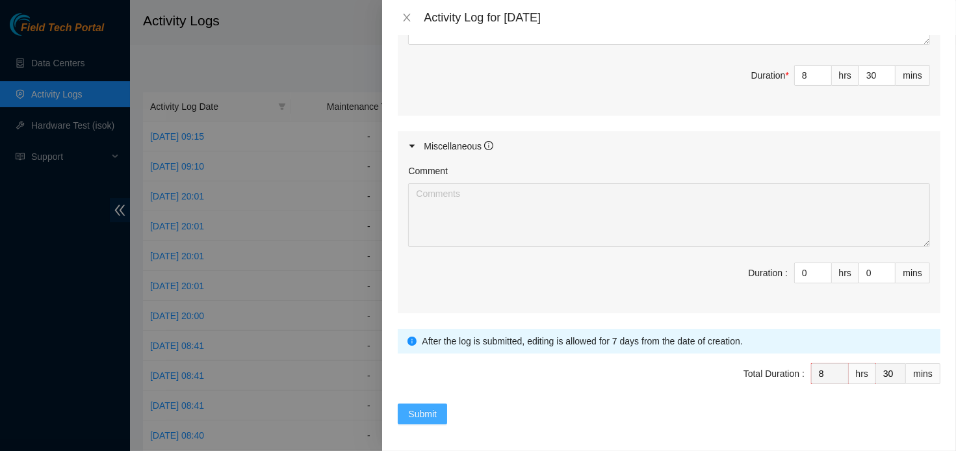
click at [434, 409] on span "Submit" at bounding box center [422, 414] width 29 height 14
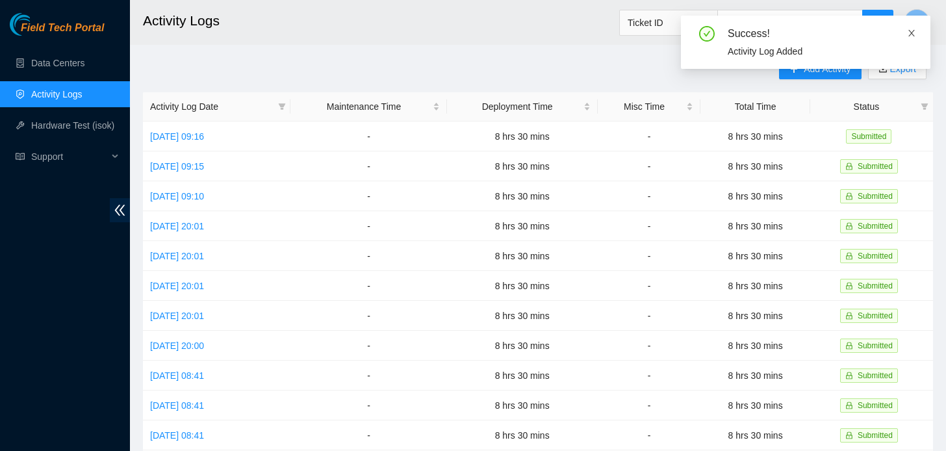
click at [913, 34] on icon "close" at bounding box center [911, 33] width 9 height 9
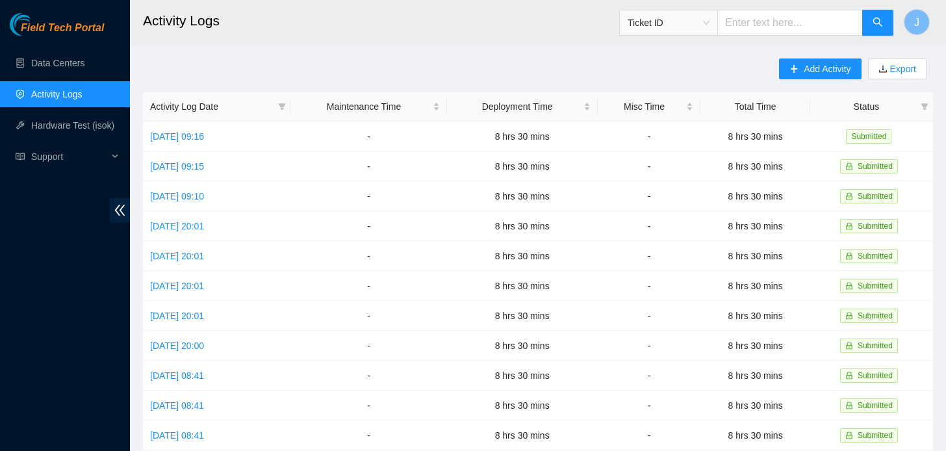
click at [838, 54] on main "Activity Logs Ticket ID J Add Activity Export Activity Log Date Maintenance Tim…" at bounding box center [538, 387] width 816 height 774
click at [827, 70] on span "Add Activity" at bounding box center [827, 69] width 47 height 14
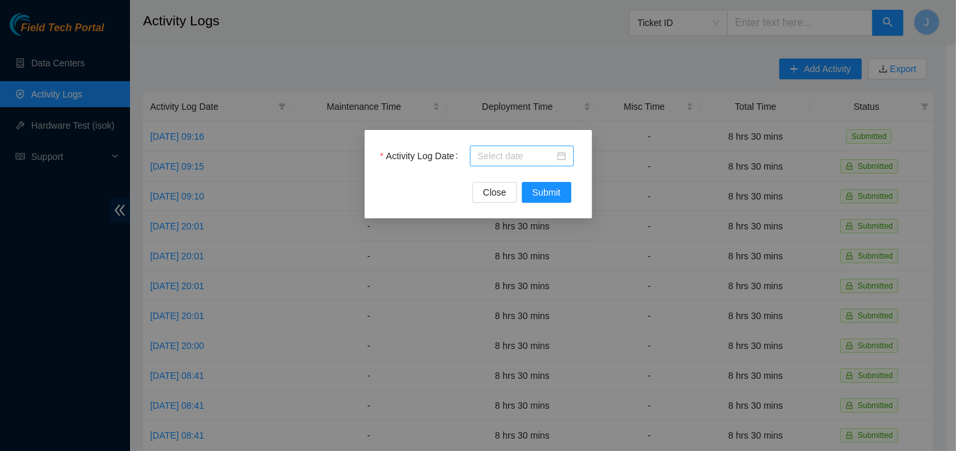
click at [558, 159] on div at bounding box center [522, 156] width 88 height 14
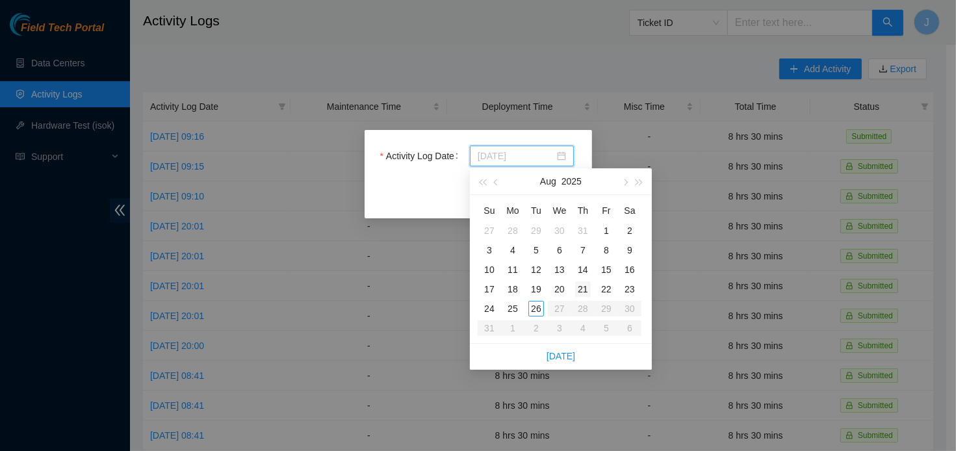
type input "[DATE]"
click at [584, 288] on div "21" at bounding box center [583, 289] width 16 height 16
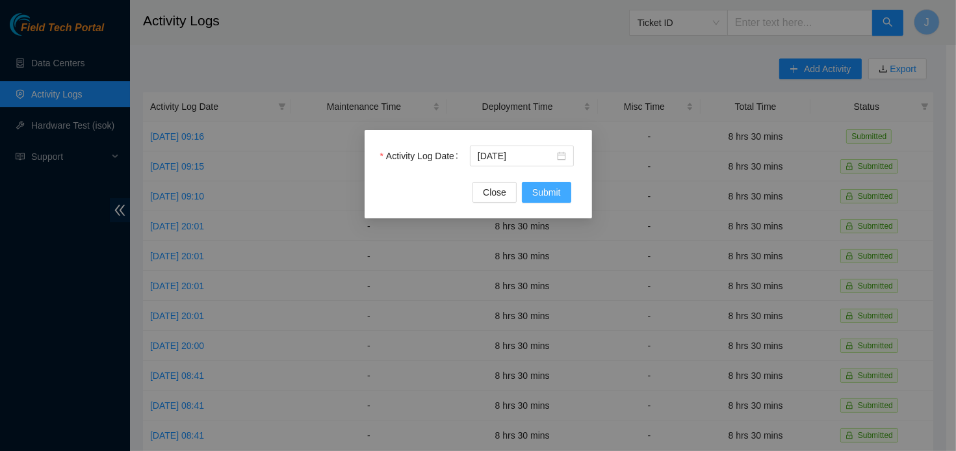
click at [562, 187] on button "Submit" at bounding box center [546, 192] width 49 height 21
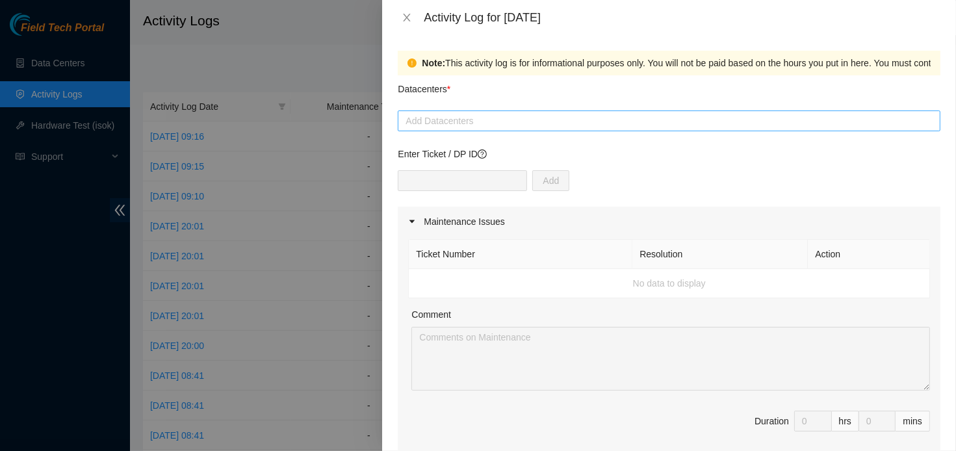
click at [623, 131] on div "Add Datacenters" at bounding box center [669, 120] width 543 height 21
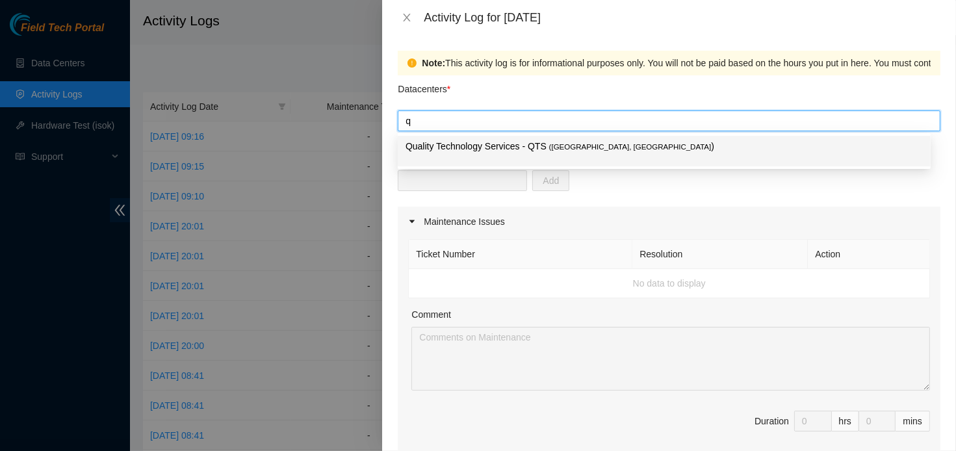
type input "qt"
click at [611, 148] on p "Quality Technology Services - QTS ( [GEOGRAPHIC_DATA], [GEOGRAPHIC_DATA] )" at bounding box center [664, 146] width 517 height 15
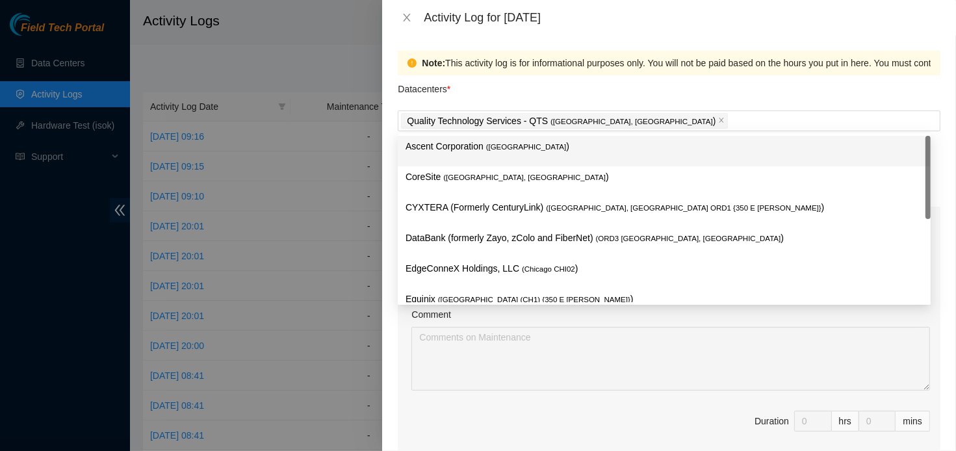
click at [645, 92] on div "Datacenters *" at bounding box center [669, 92] width 543 height 35
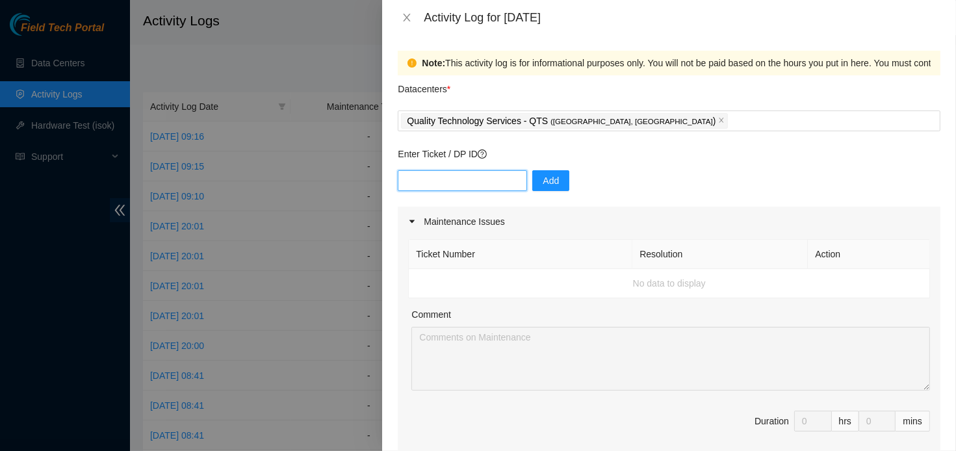
click at [476, 175] on input "text" at bounding box center [462, 180] width 129 height 21
paste input "DP83723"
type input "DP83723"
click at [543, 183] on span "Add" at bounding box center [551, 181] width 16 height 14
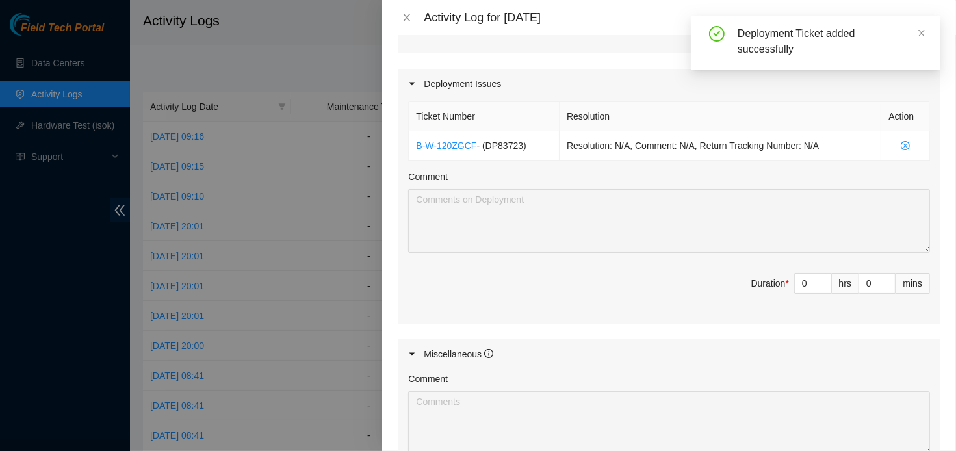
scroll to position [411, 0]
click at [798, 287] on input "0" at bounding box center [813, 280] width 36 height 19
type input "8"
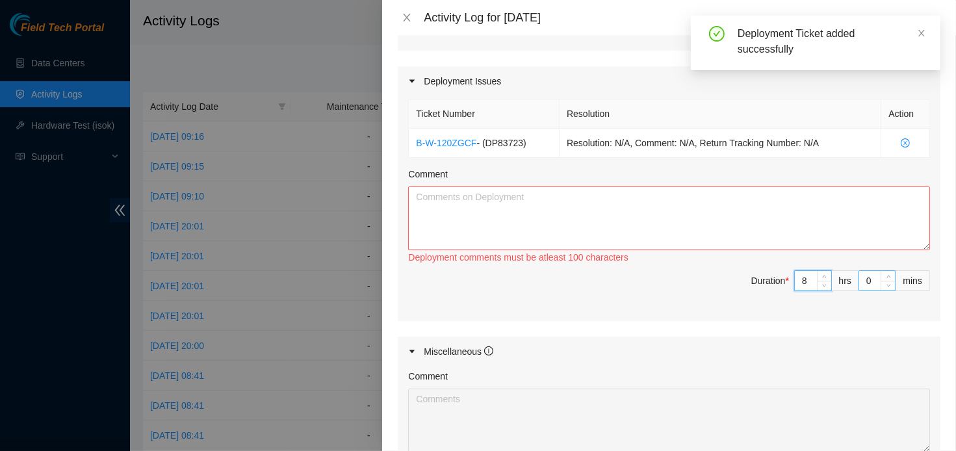
type input "8"
click at [859, 279] on input "0" at bounding box center [877, 280] width 36 height 19
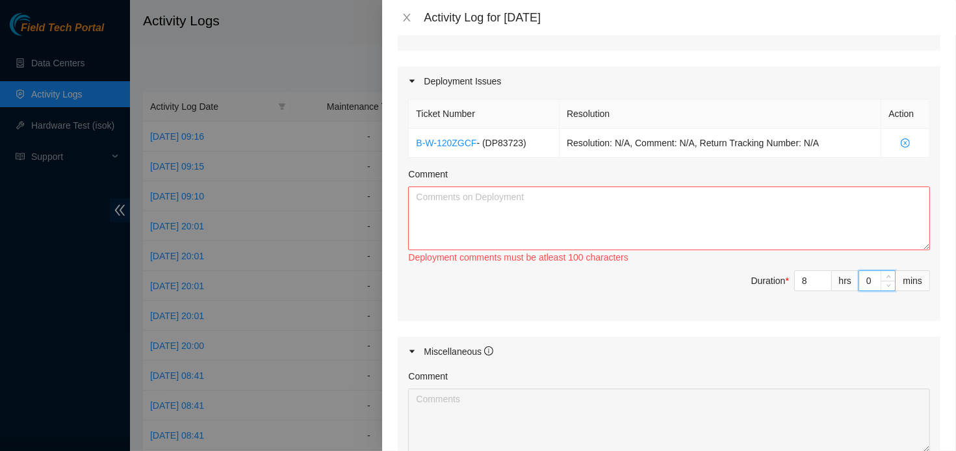
type input "30"
click at [720, 223] on textarea "Comment" at bounding box center [669, 219] width 522 height 64
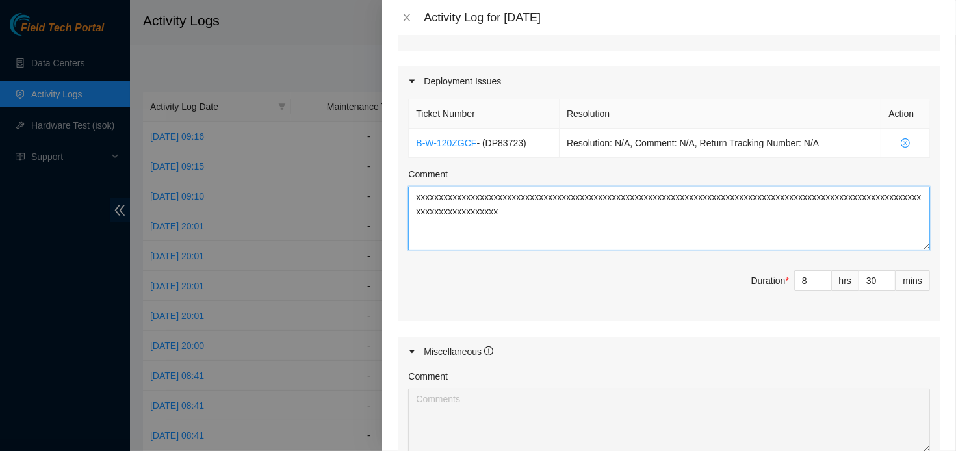
scroll to position [616, 0]
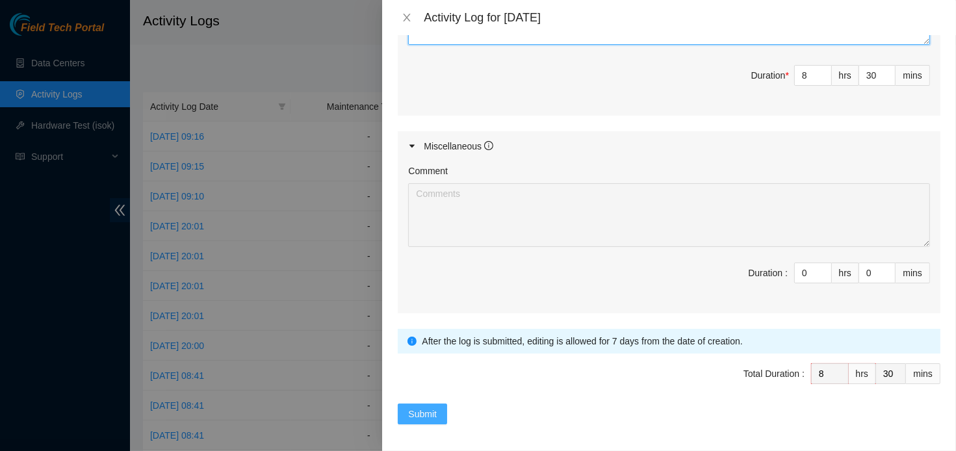
type textarea "xxxxxxxxxxxxxxxxxxxxxxxxxxxxxxxxxxxxxxxxxxxxxxxxxxxxxxxxxxxxxxxxxxxxxxxxxxxxxxx…"
click at [421, 411] on span "Submit" at bounding box center [422, 414] width 29 height 14
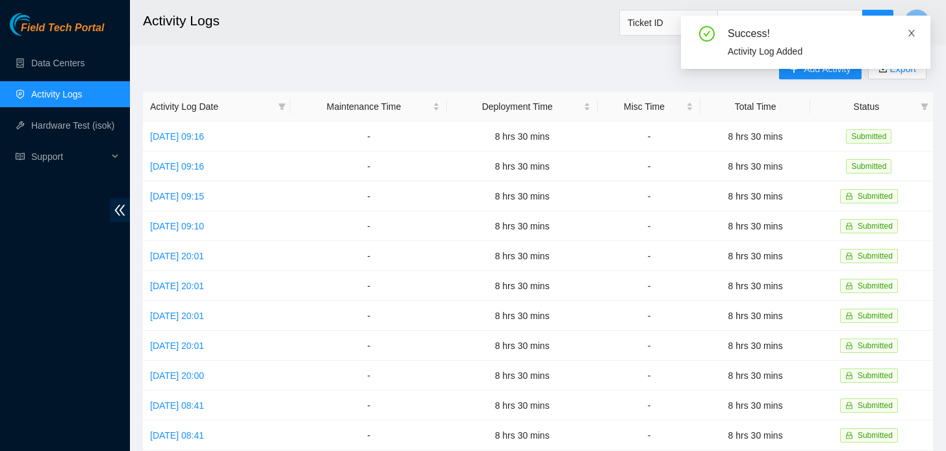
click at [913, 36] on icon "close" at bounding box center [911, 33] width 9 height 9
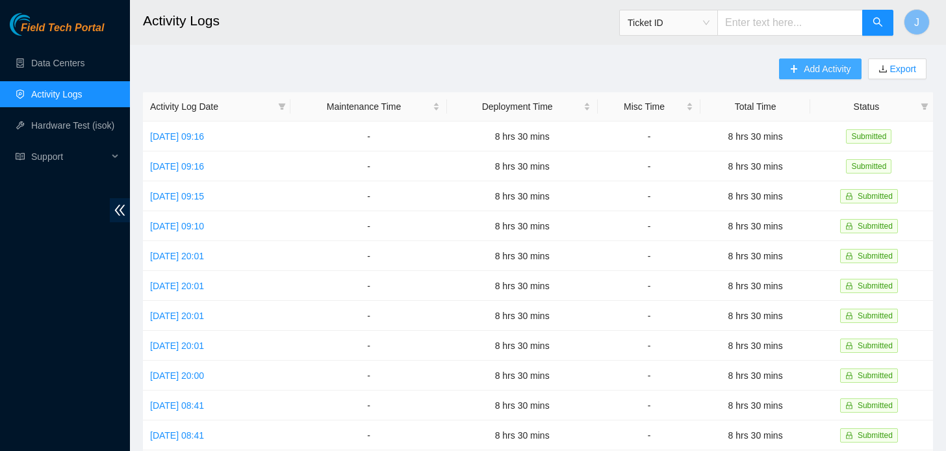
click at [829, 74] on span "Add Activity" at bounding box center [827, 69] width 47 height 14
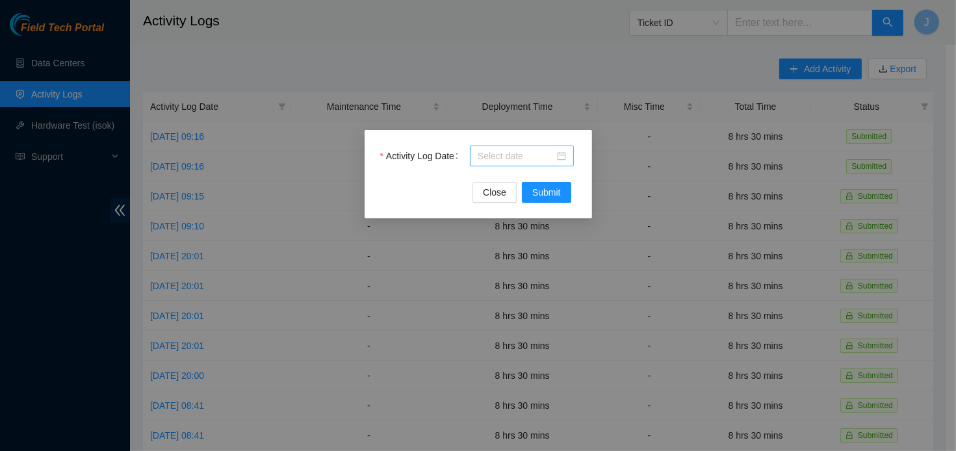
click at [556, 158] on div at bounding box center [522, 156] width 88 height 14
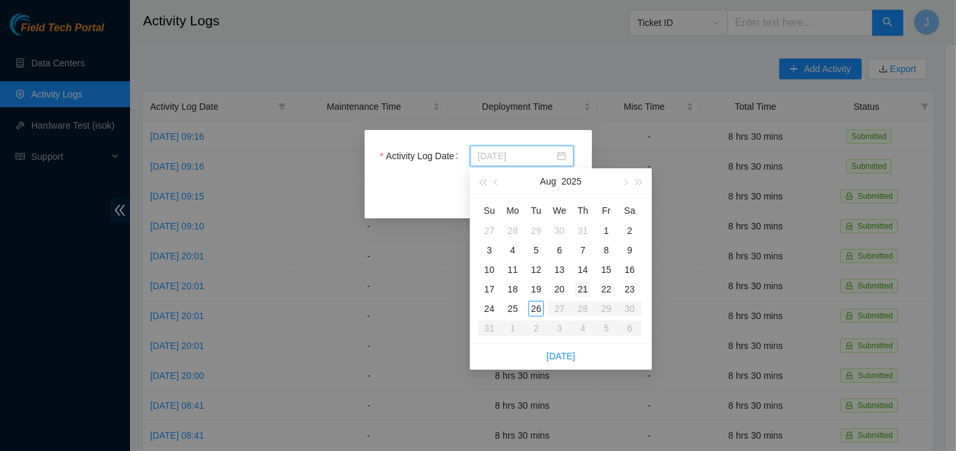
type input "[DATE]"
click at [612, 289] on div "22" at bounding box center [607, 289] width 16 height 16
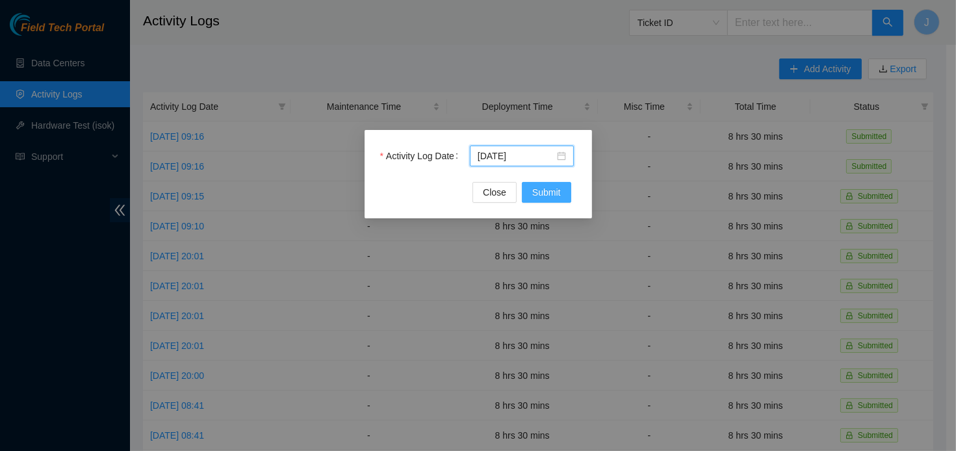
click at [558, 189] on span "Submit" at bounding box center [546, 192] width 29 height 14
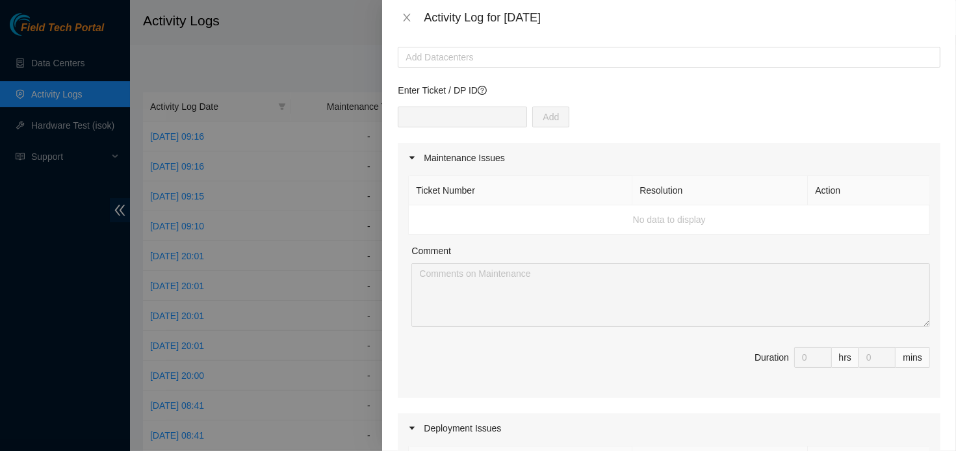
scroll to position [0, 0]
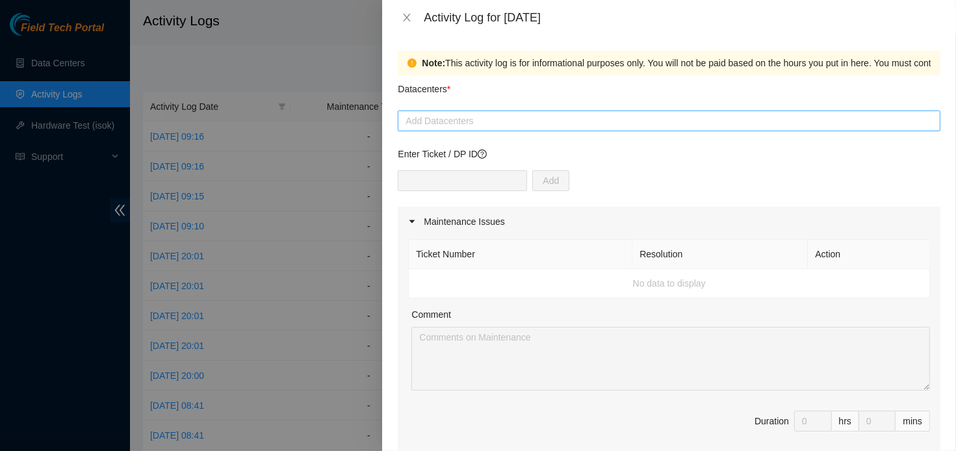
click at [675, 114] on div at bounding box center [669, 121] width 536 height 16
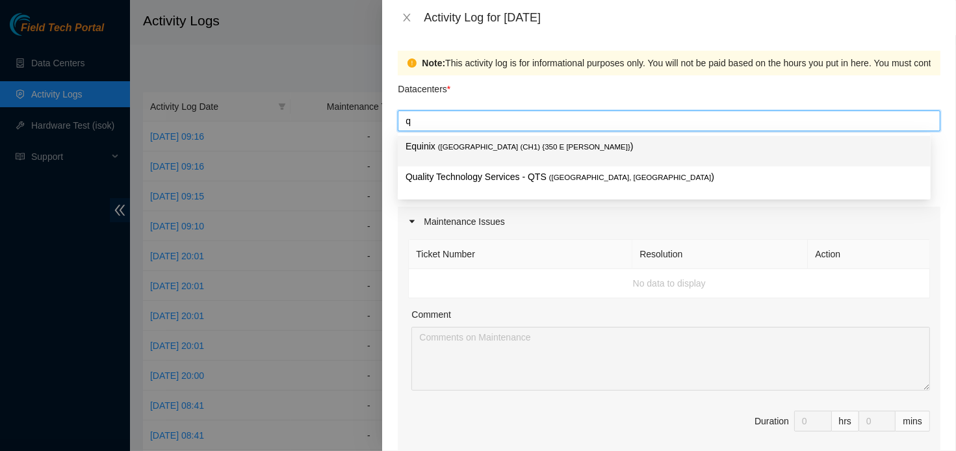
type input "qt"
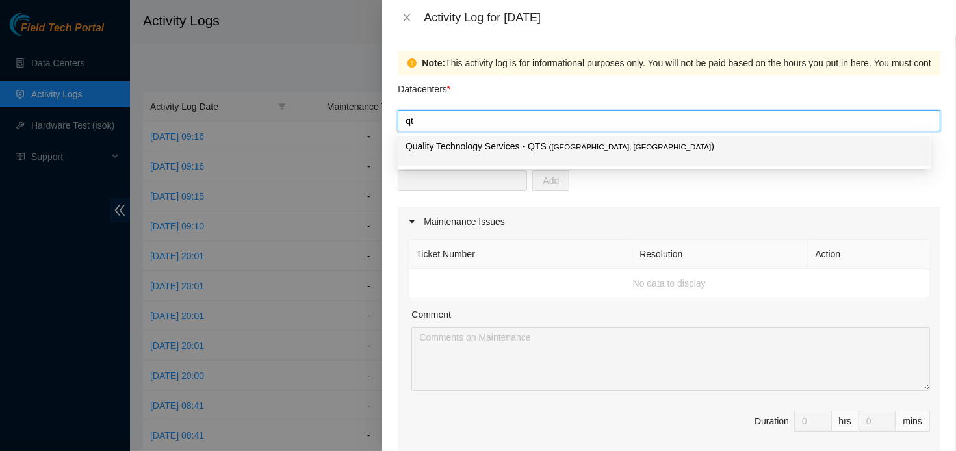
click at [643, 150] on p "Quality Technology Services - QTS ( [GEOGRAPHIC_DATA], [GEOGRAPHIC_DATA] )" at bounding box center [664, 146] width 517 height 15
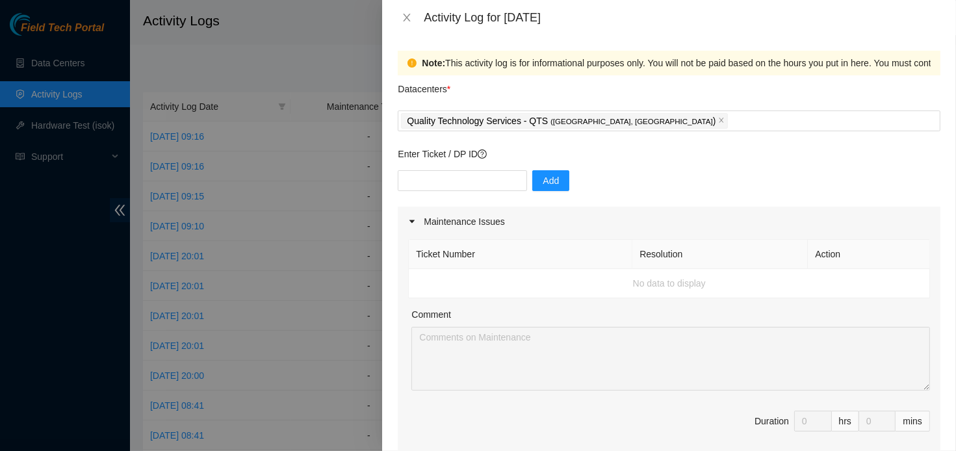
click at [596, 86] on div "Datacenters *" at bounding box center [669, 92] width 543 height 35
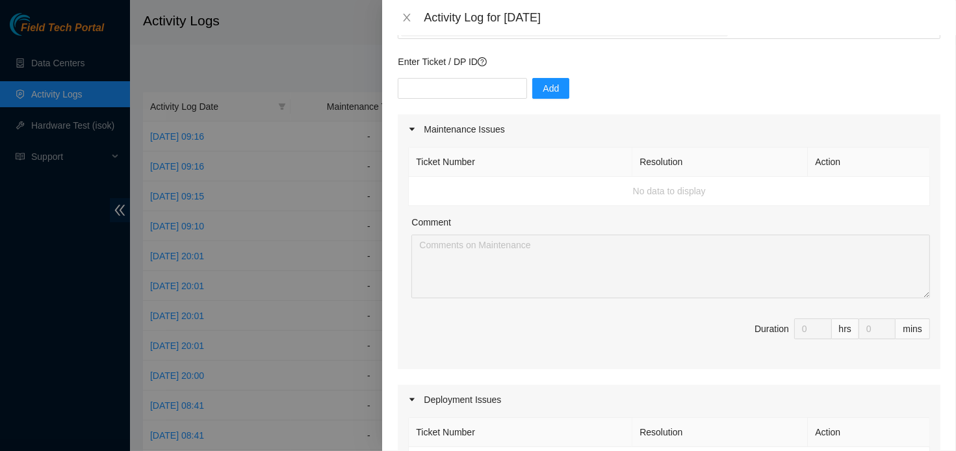
scroll to position [81, 0]
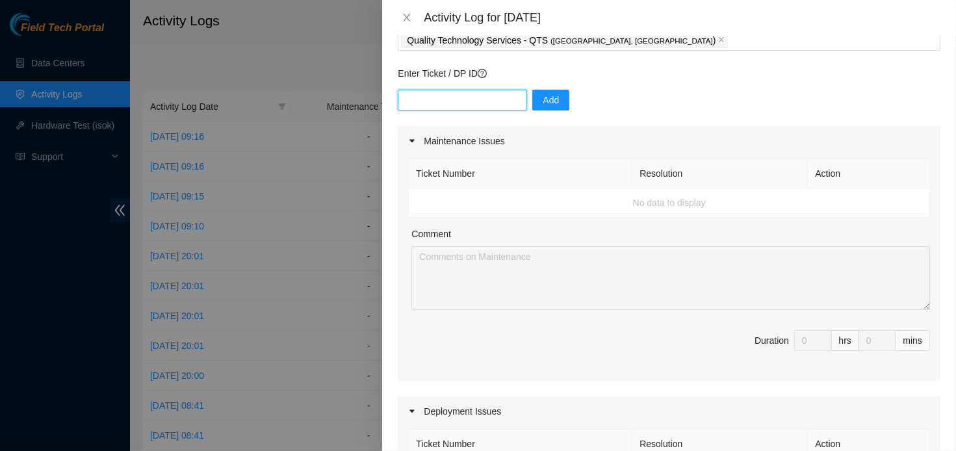
click at [504, 98] on input "text" at bounding box center [462, 100] width 129 height 21
paste input "DP83723"
type input "DP83723"
click at [543, 99] on span "Add" at bounding box center [551, 100] width 16 height 14
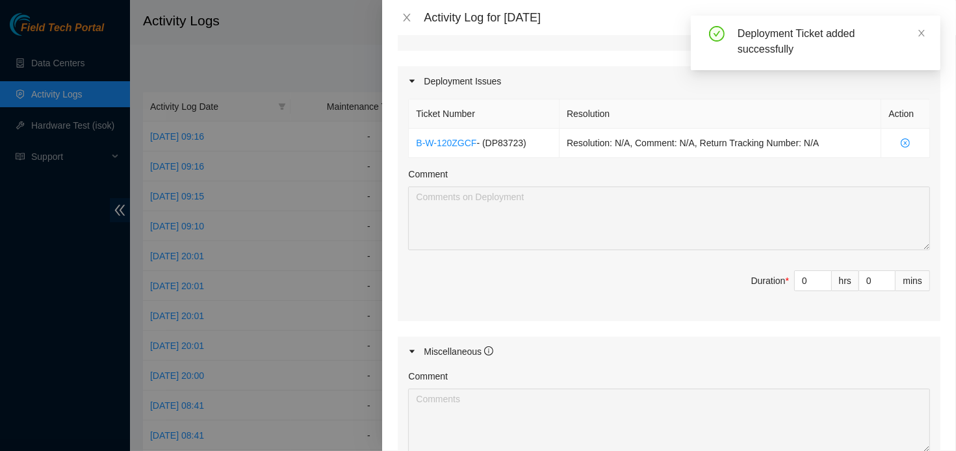
scroll to position [415, 0]
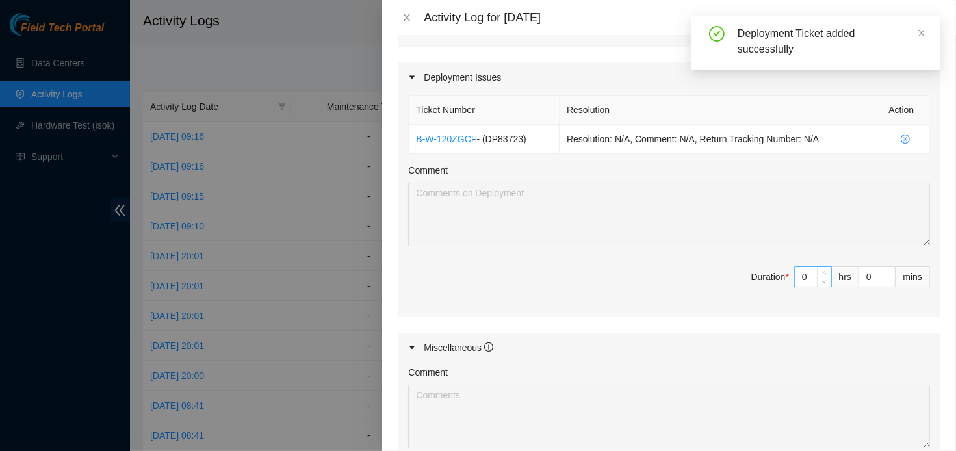
click at [804, 277] on input "0" at bounding box center [813, 276] width 36 height 19
type input "8"
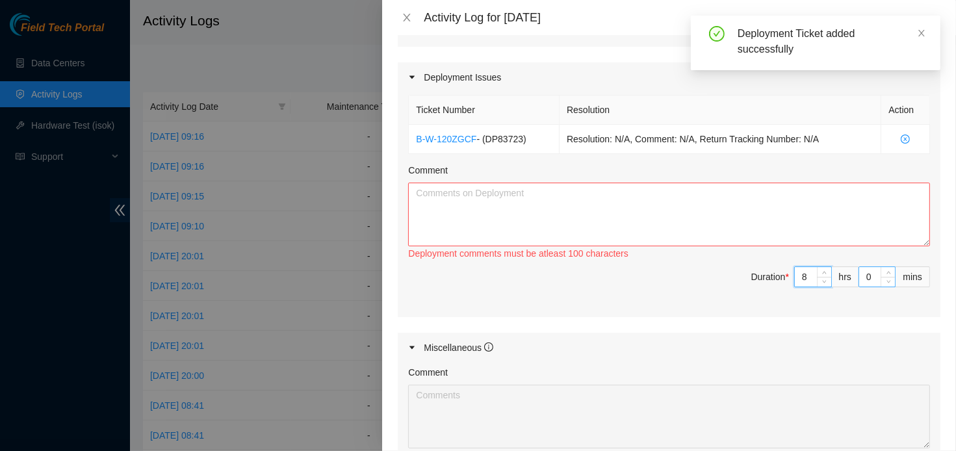
type input "8"
click at [859, 274] on input "0" at bounding box center [877, 276] width 36 height 19
type input "30"
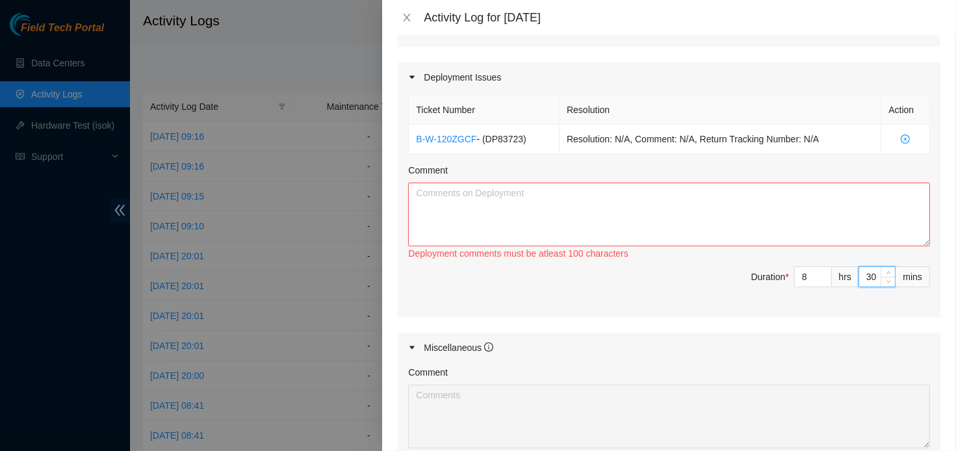
type input "30"
click at [744, 194] on textarea "Comment" at bounding box center [669, 215] width 522 height 64
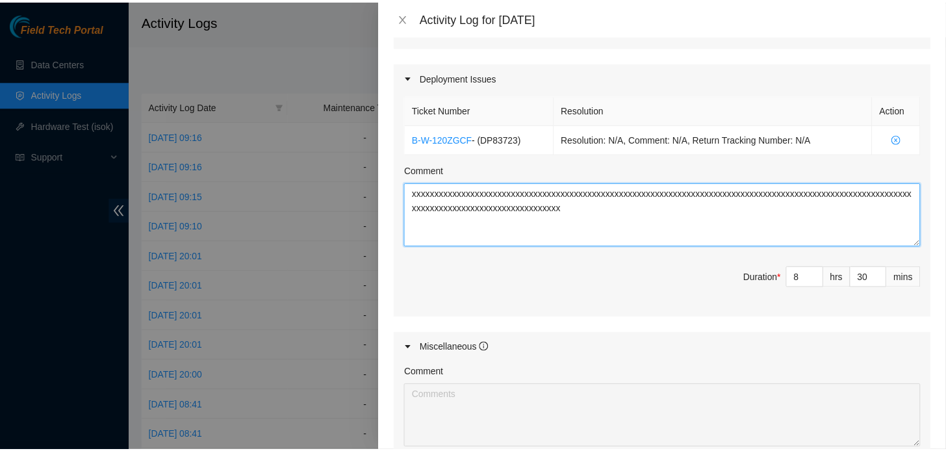
scroll to position [616, 0]
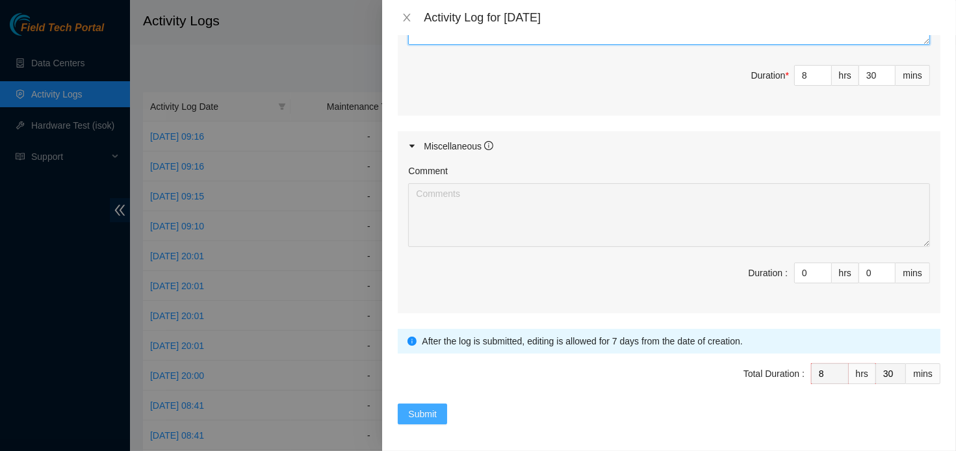
type textarea "xxxxxxxxxxxxxxxxxxxxxxxxxxxxxxxxxxxxxxxxxxxxxxxxxxxxxxxxxxxxxxxxxxxxxxxxxxxxxxx…"
click at [428, 414] on span "Submit" at bounding box center [422, 414] width 29 height 14
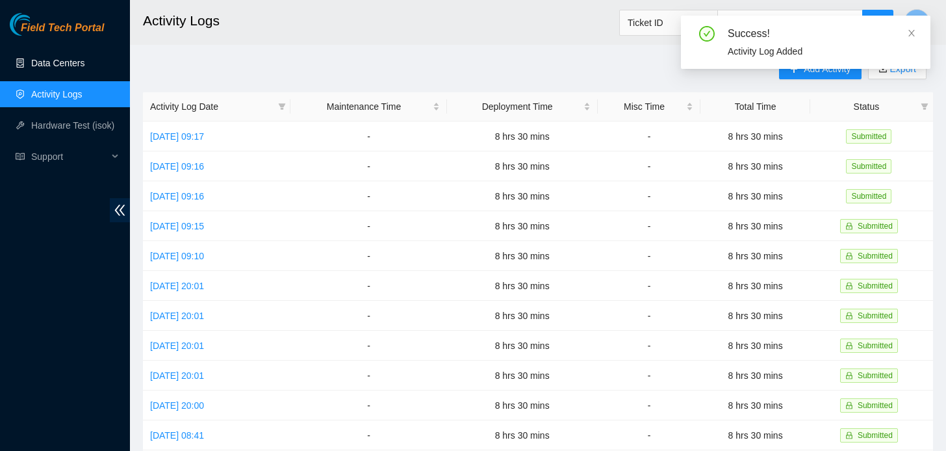
click at [55, 58] on link "Data Centers" at bounding box center [57, 63] width 53 height 10
